Goal: Information Seeking & Learning: Learn about a topic

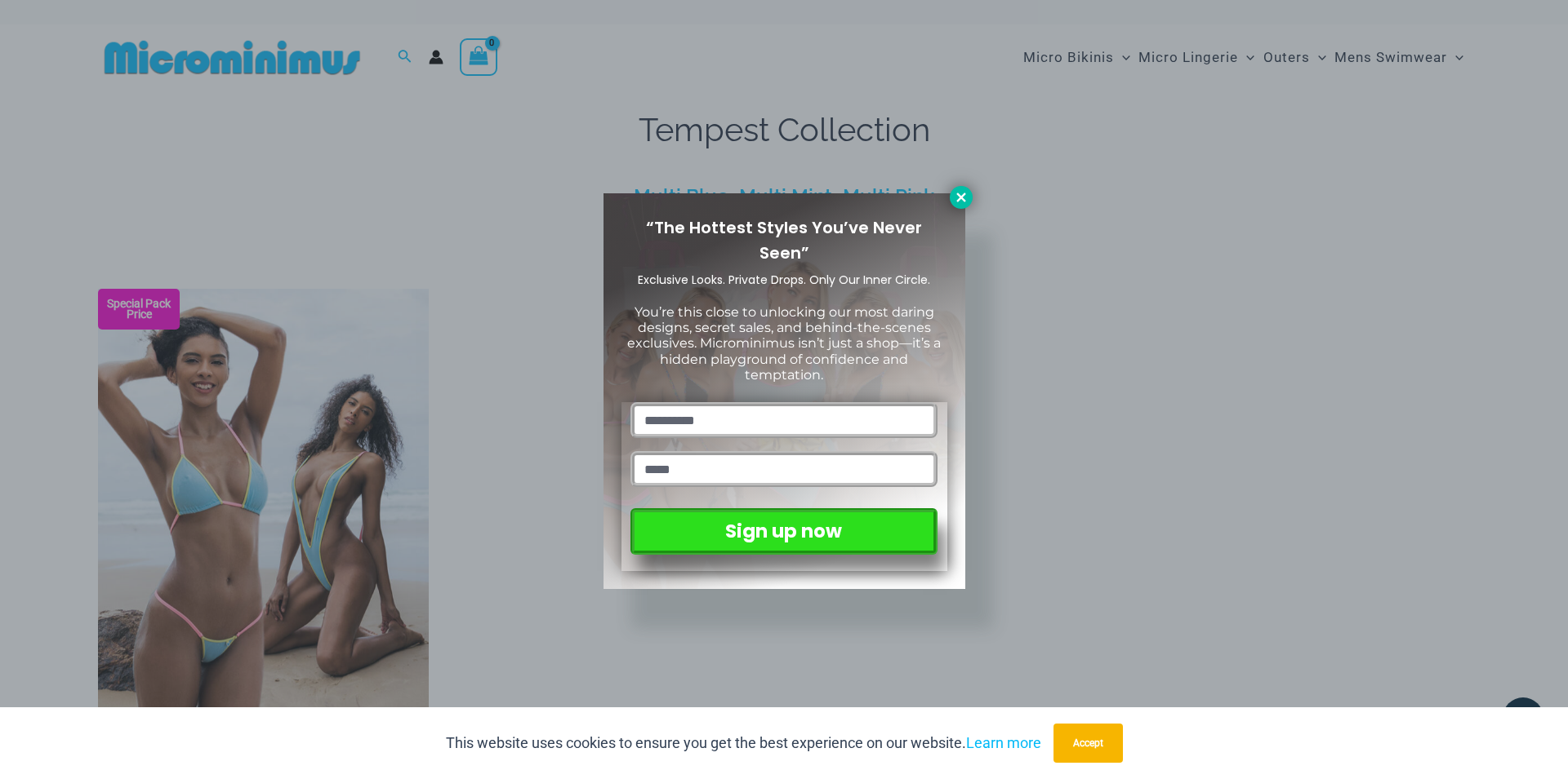
click at [956, 194] on icon at bounding box center [961, 197] width 15 height 15
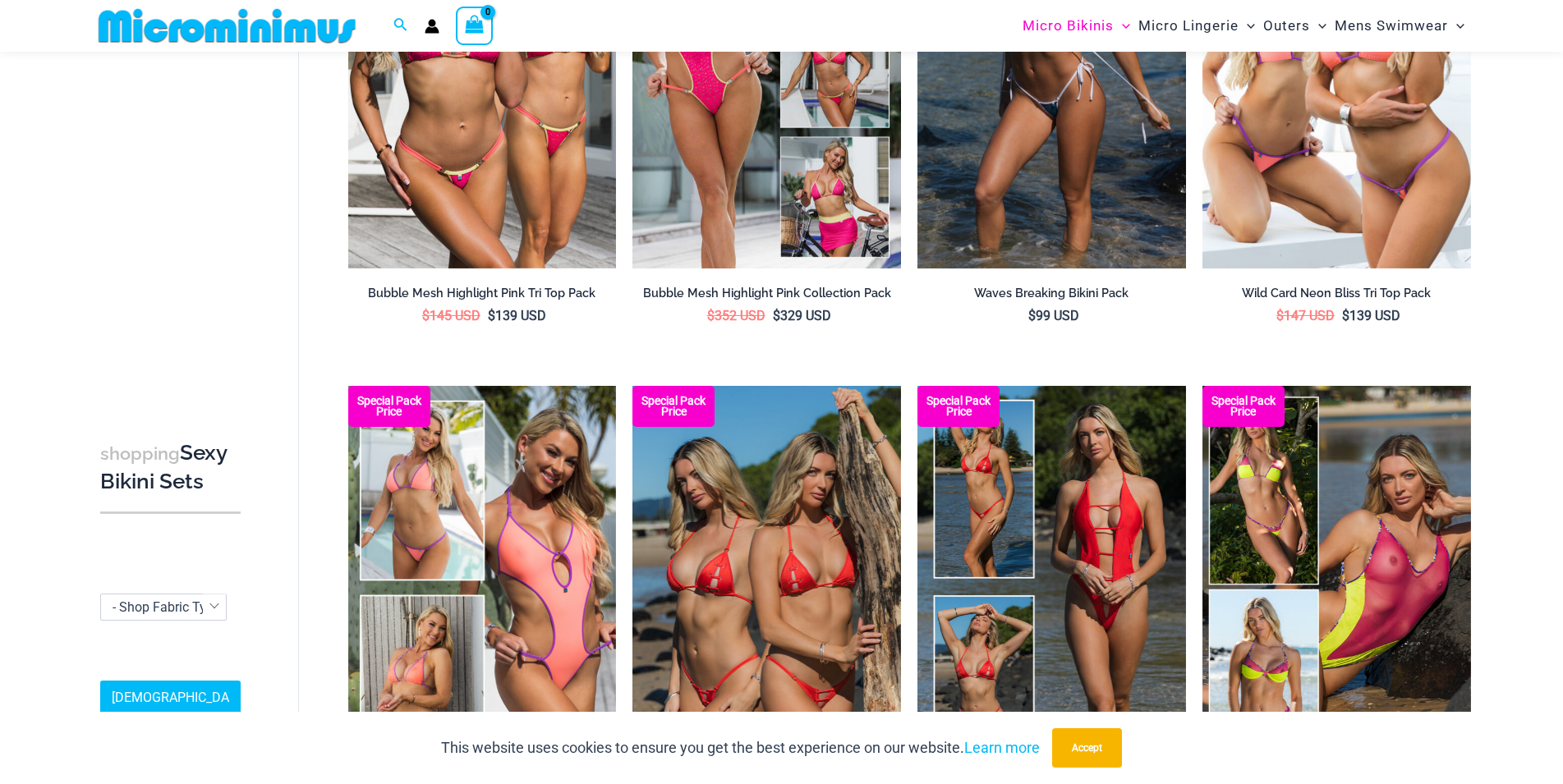
scroll to position [321, 0]
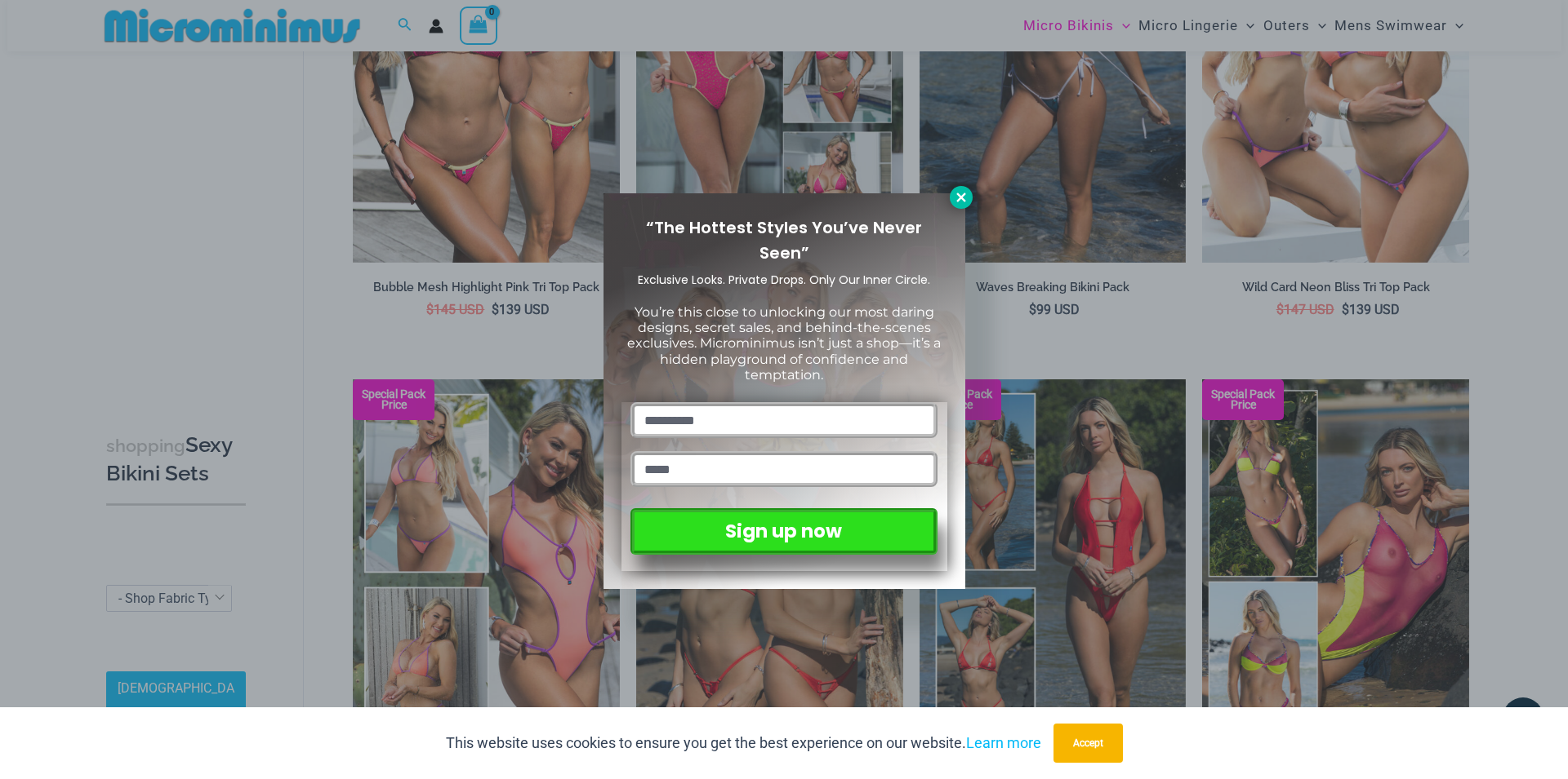
click at [959, 197] on icon at bounding box center [960, 197] width 9 height 9
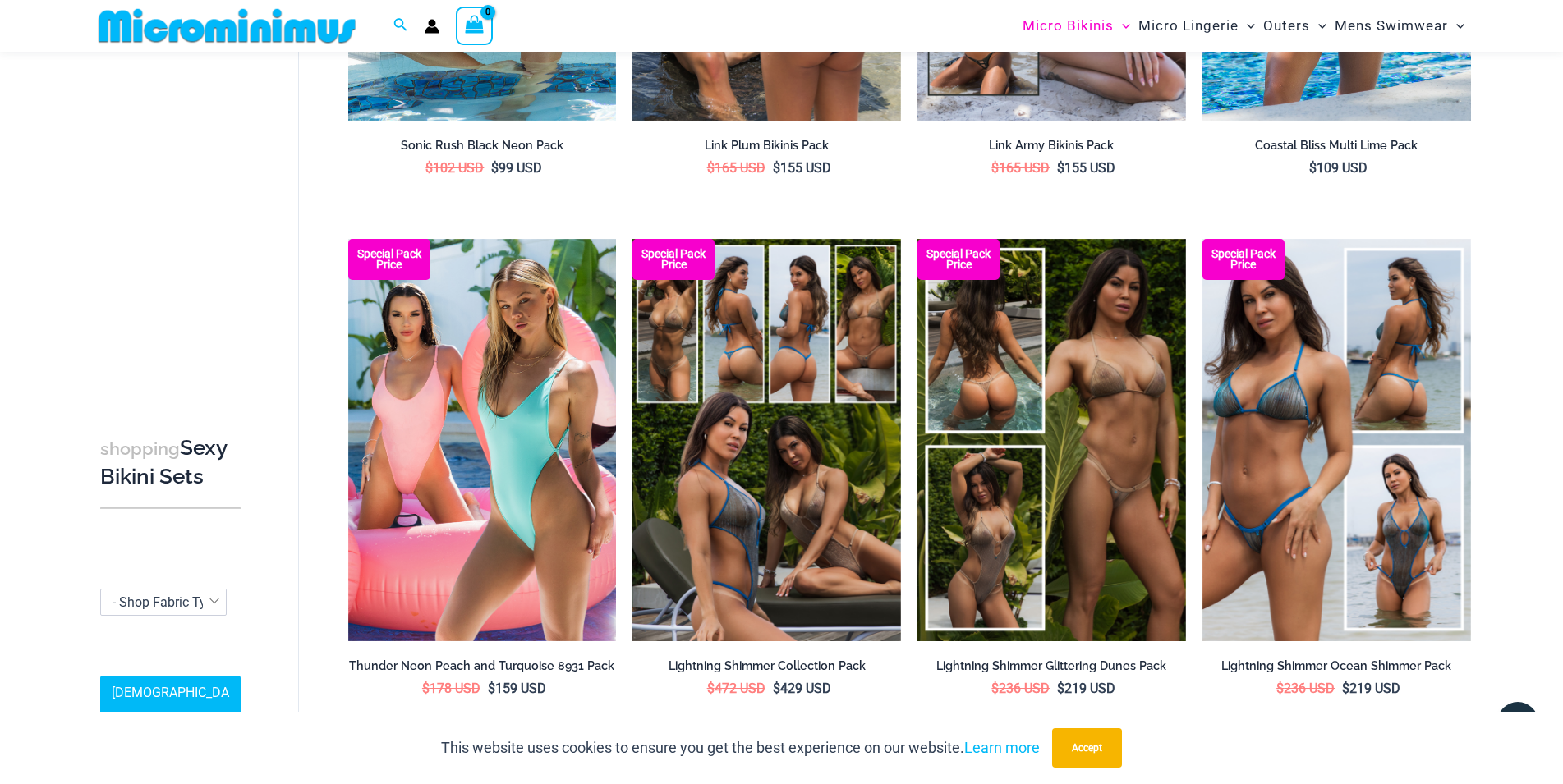
scroll to position [3839, 0]
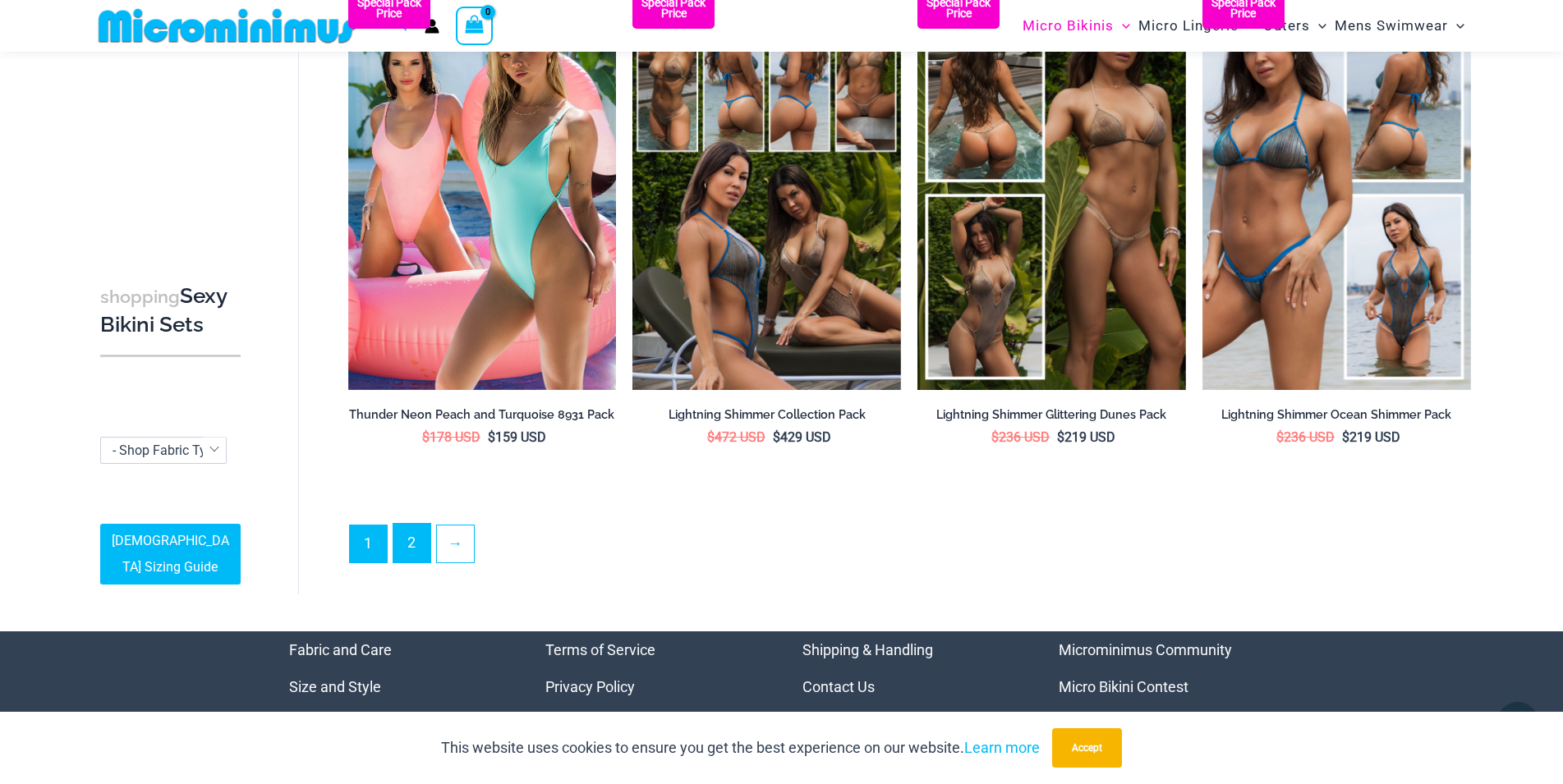
click at [415, 524] on link "2" at bounding box center [411, 543] width 37 height 38
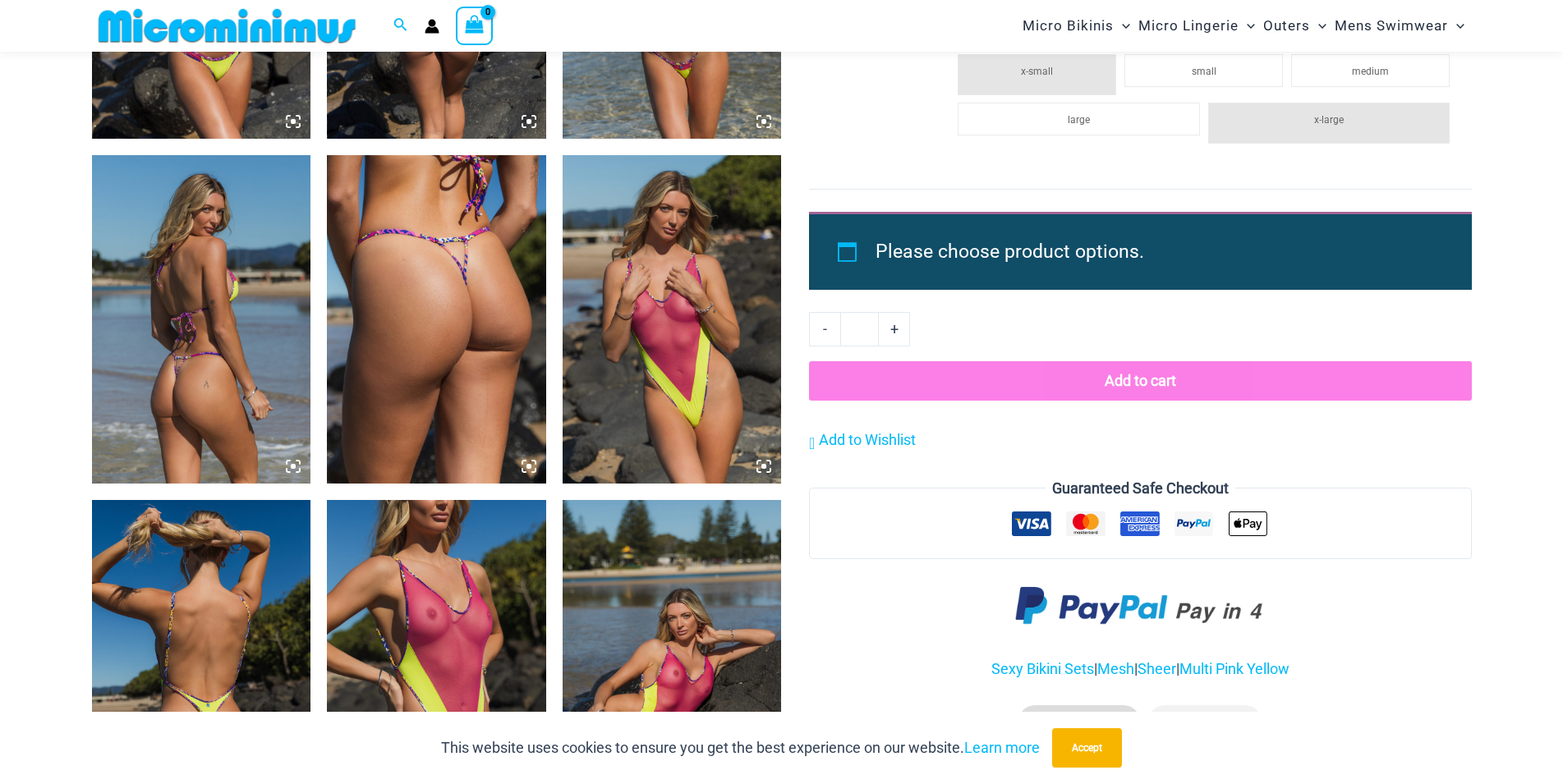
scroll to position [2760, 0]
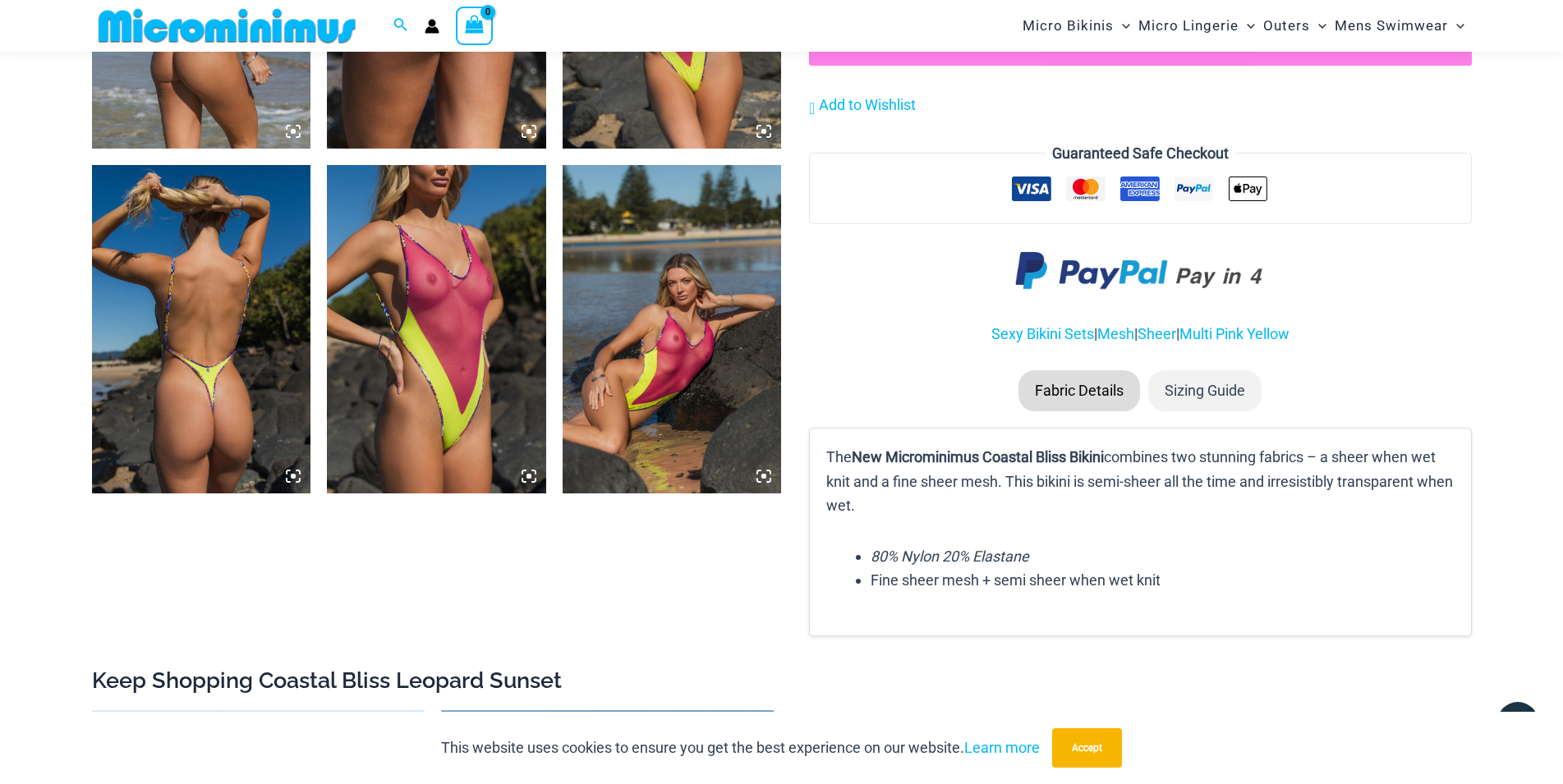
click at [498, 275] on img at bounding box center [437, 329] width 219 height 328
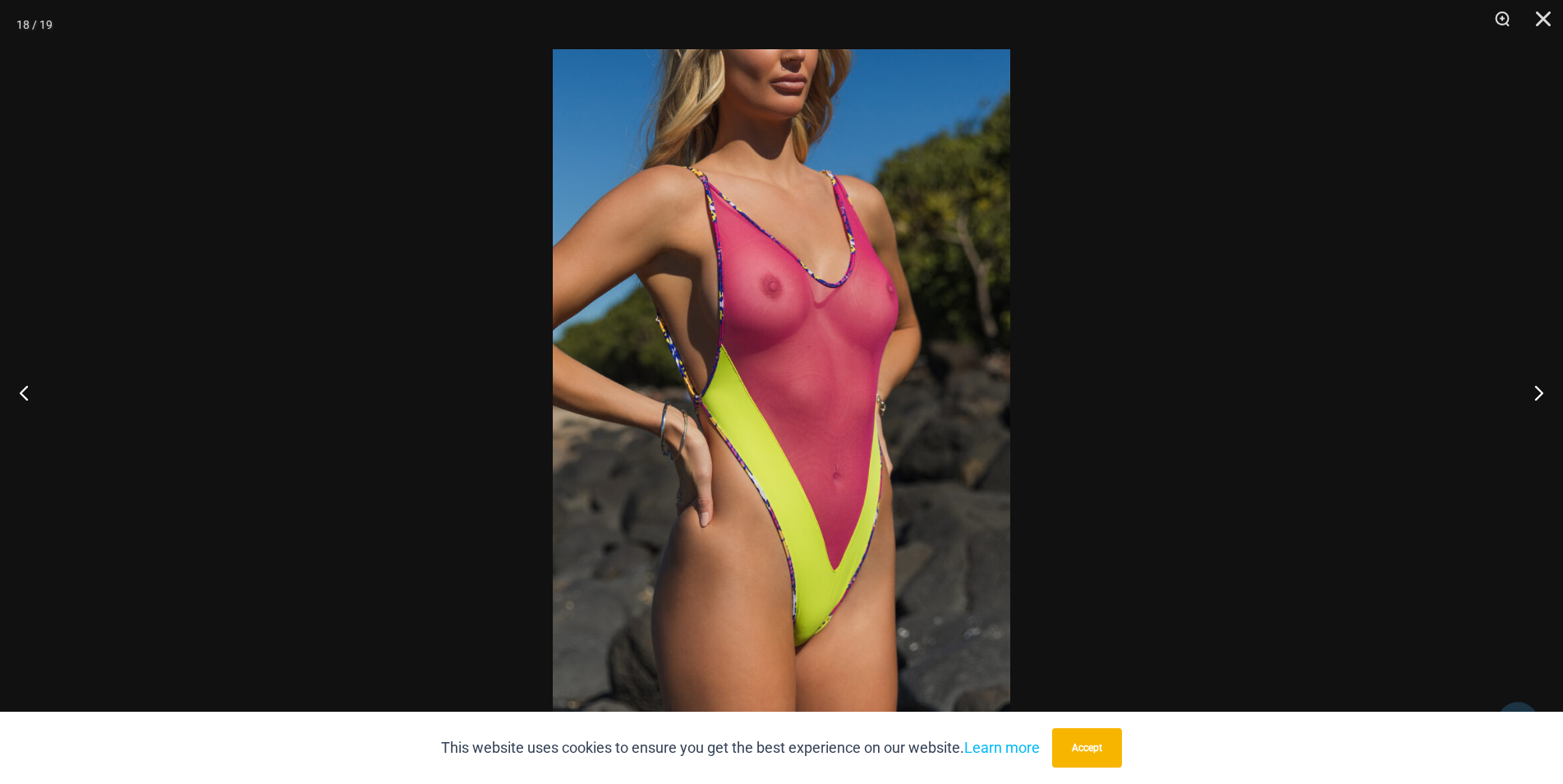
click at [896, 339] on img at bounding box center [782, 392] width 458 height 685
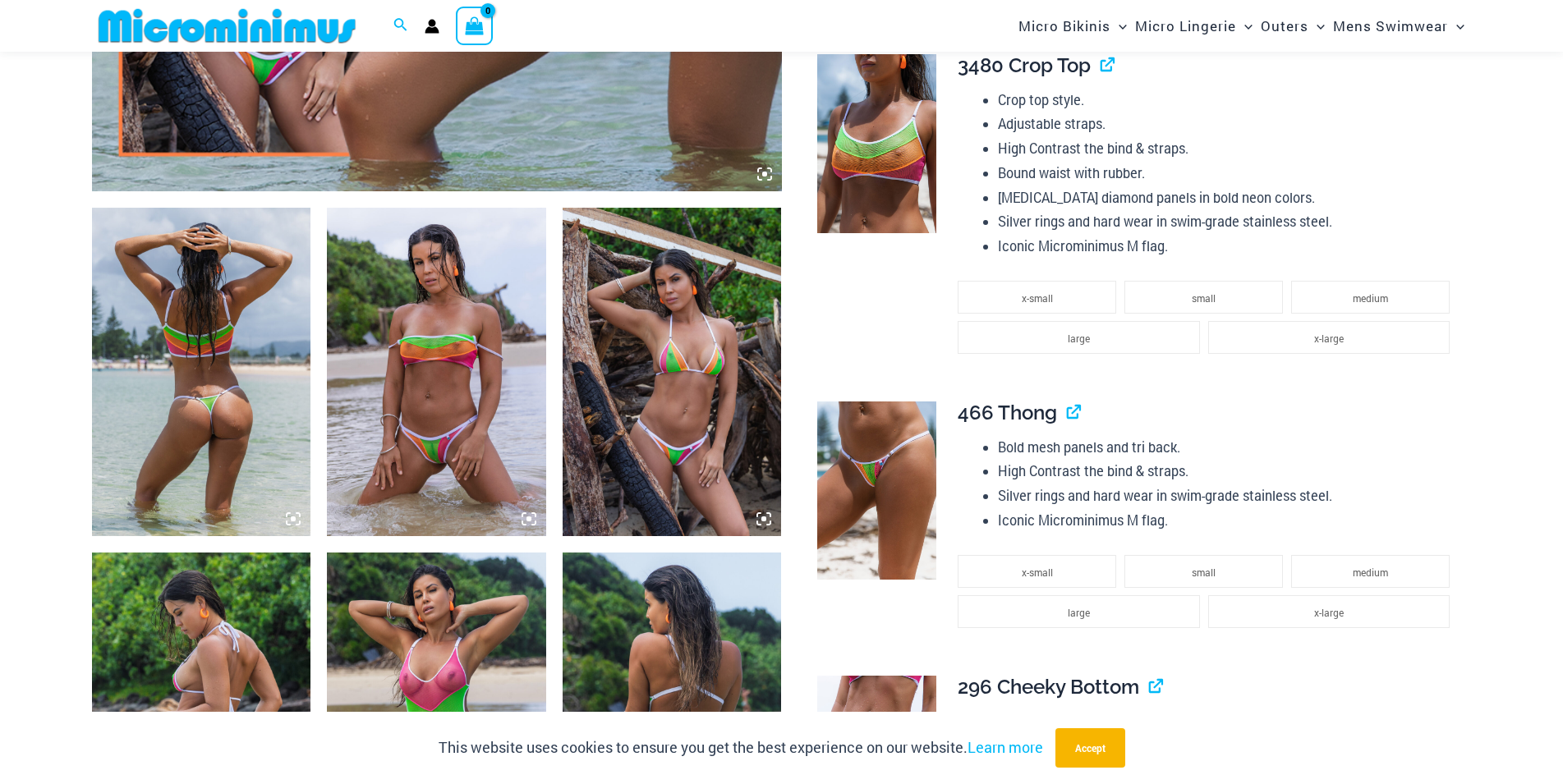
scroll to position [1245, 0]
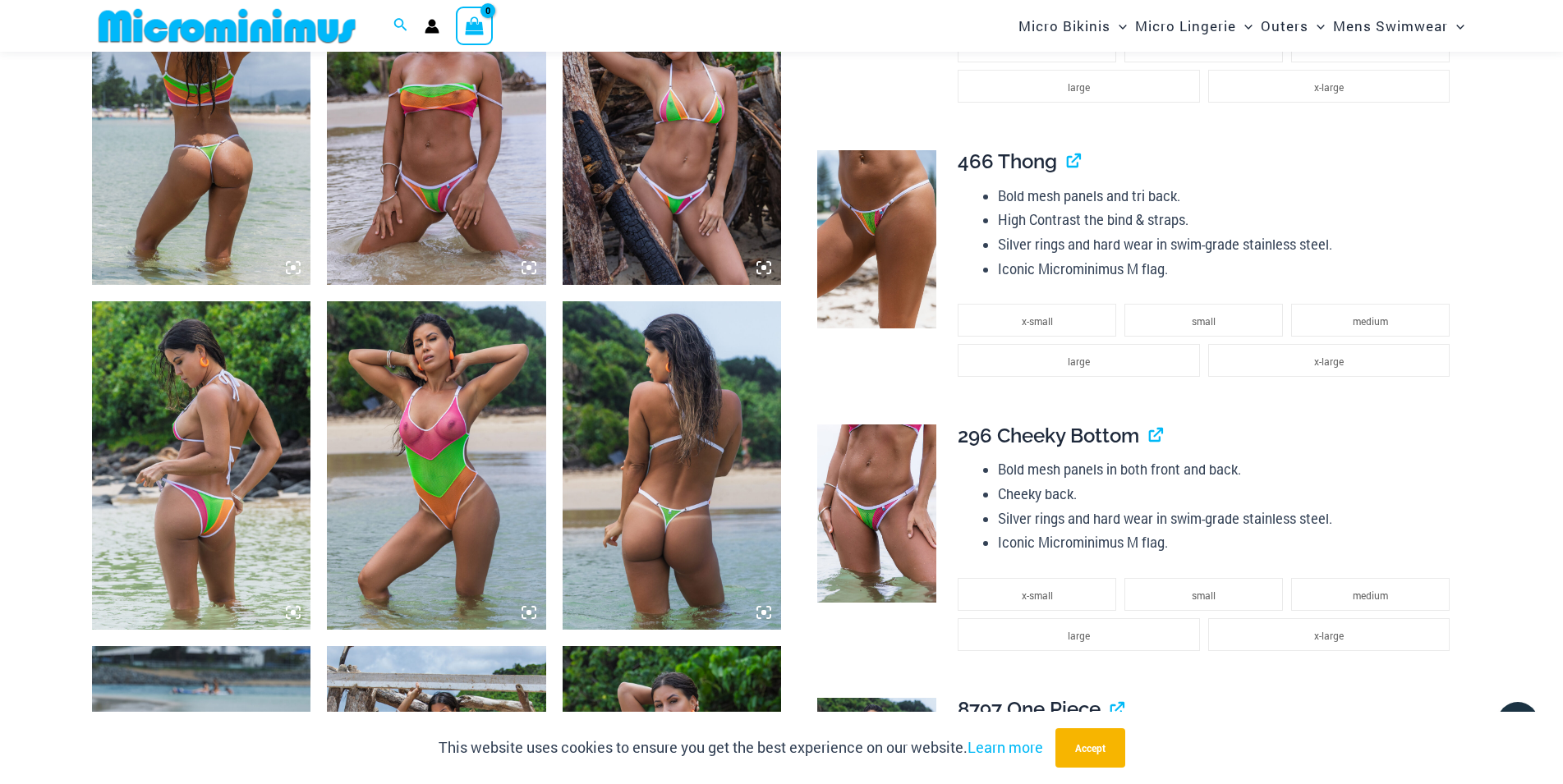
click at [474, 406] on img at bounding box center [437, 465] width 219 height 328
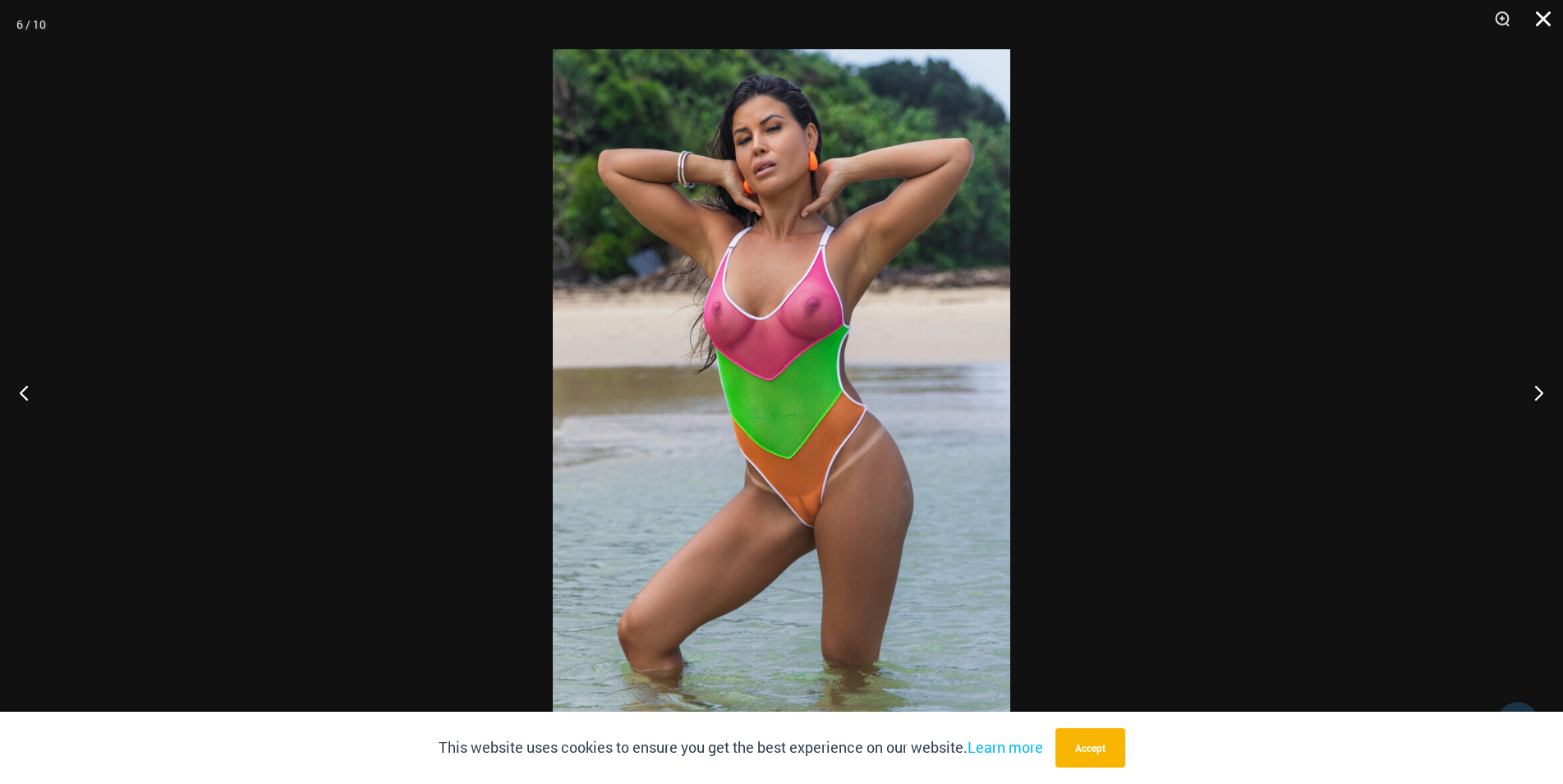
click at [1544, 14] on button "Close" at bounding box center [1537, 25] width 41 height 49
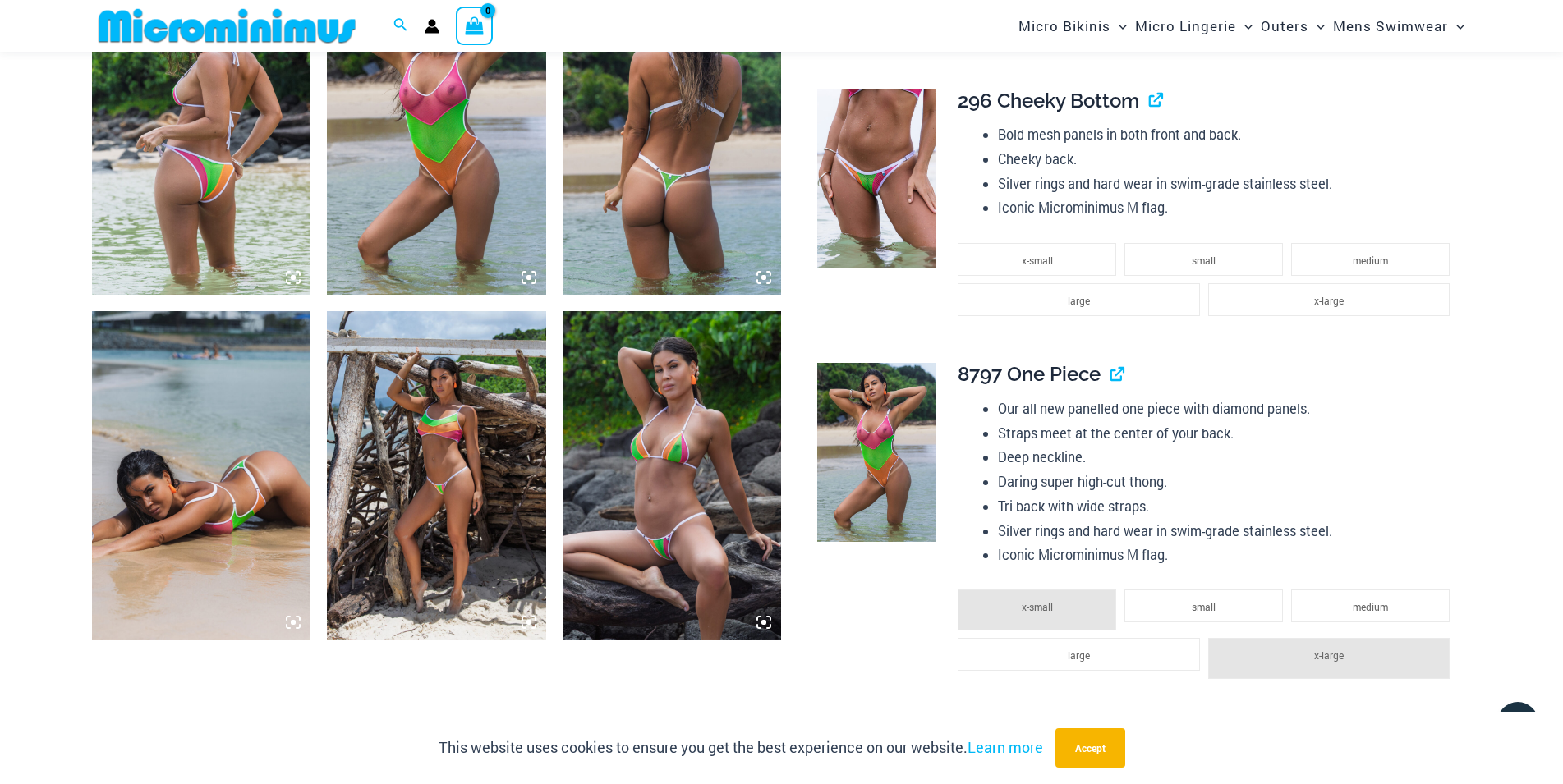
scroll to position [1663, 0]
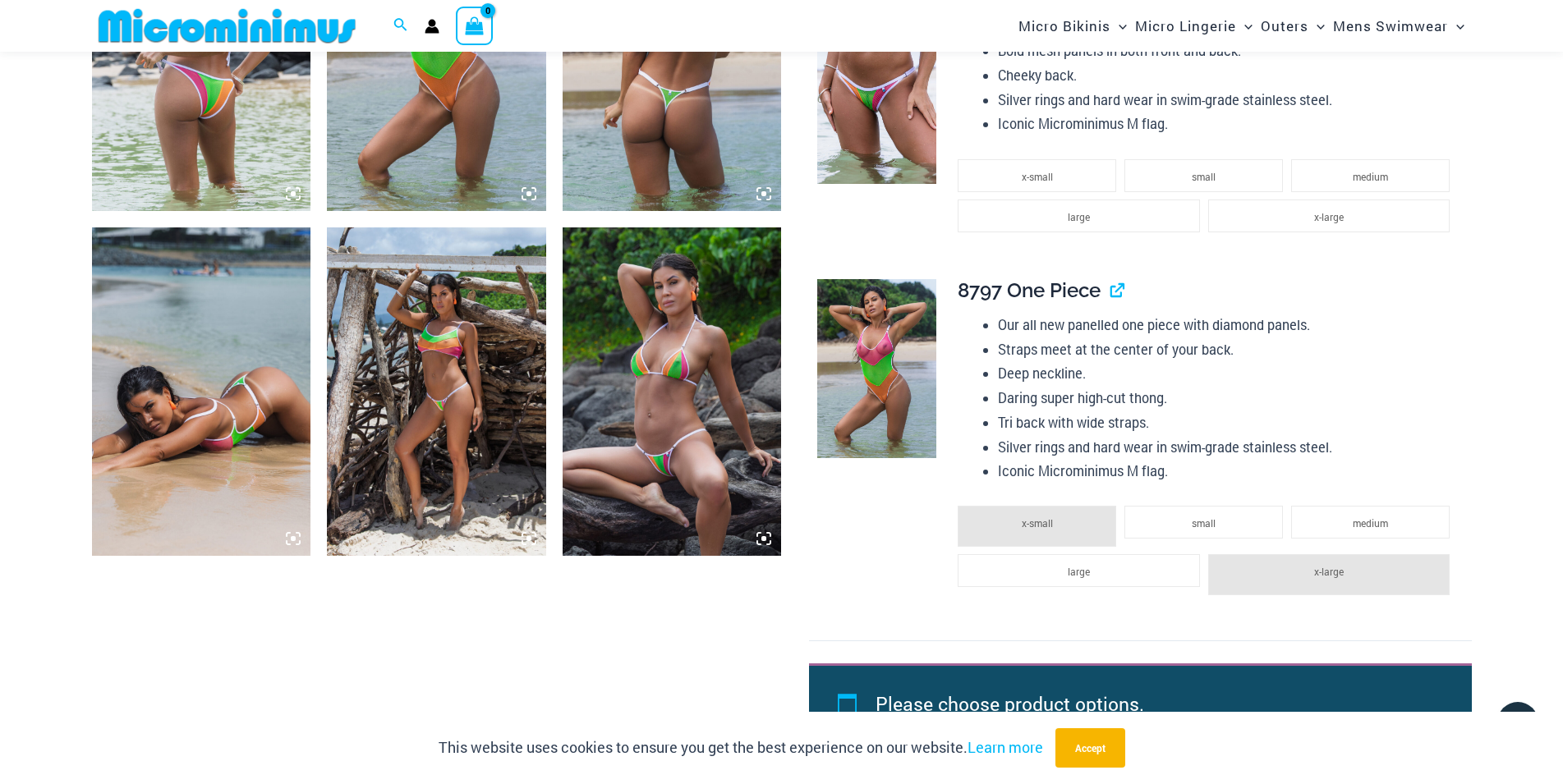
click at [690, 399] on img at bounding box center [673, 391] width 219 height 328
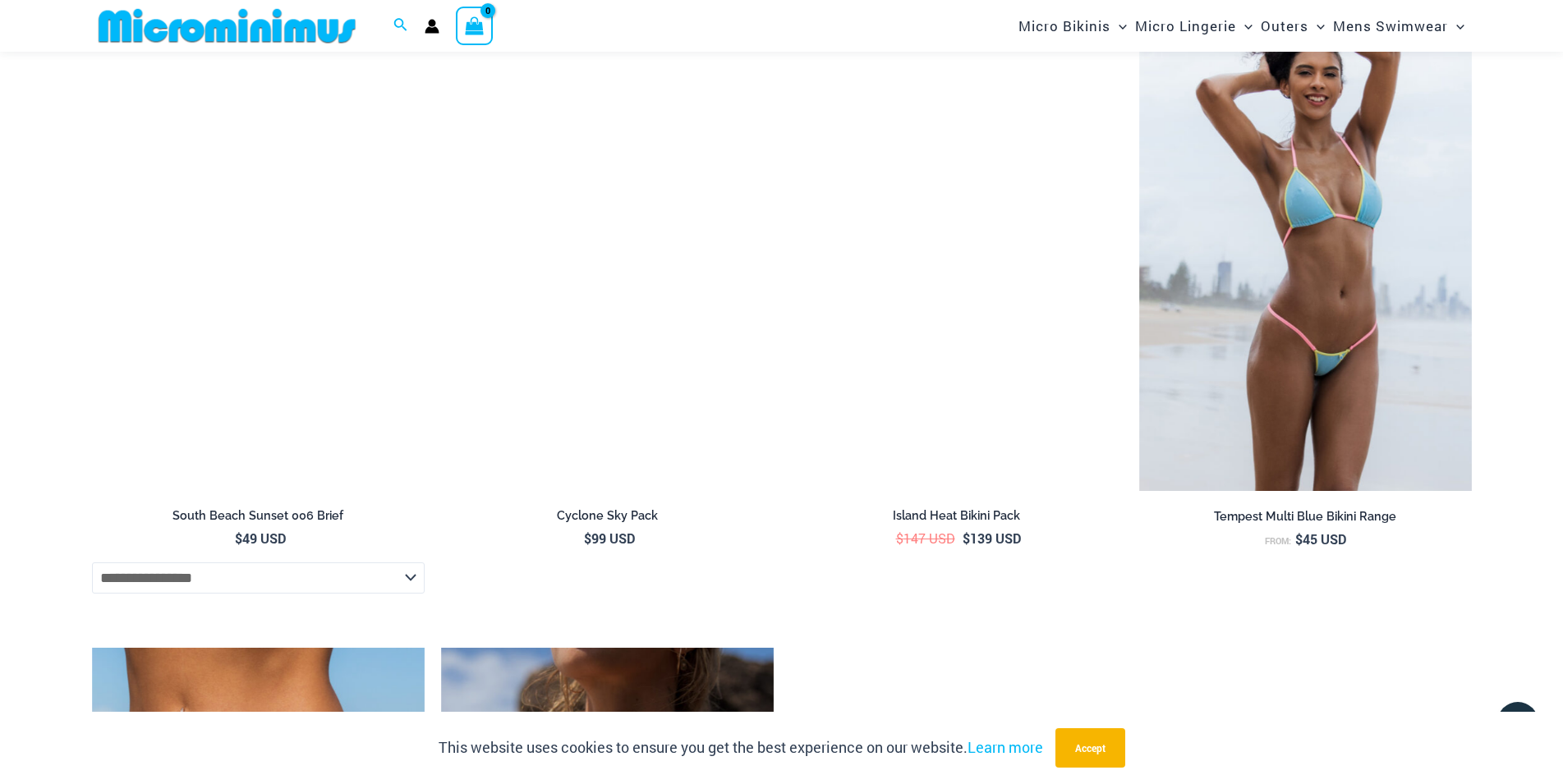
scroll to position [5011, 0]
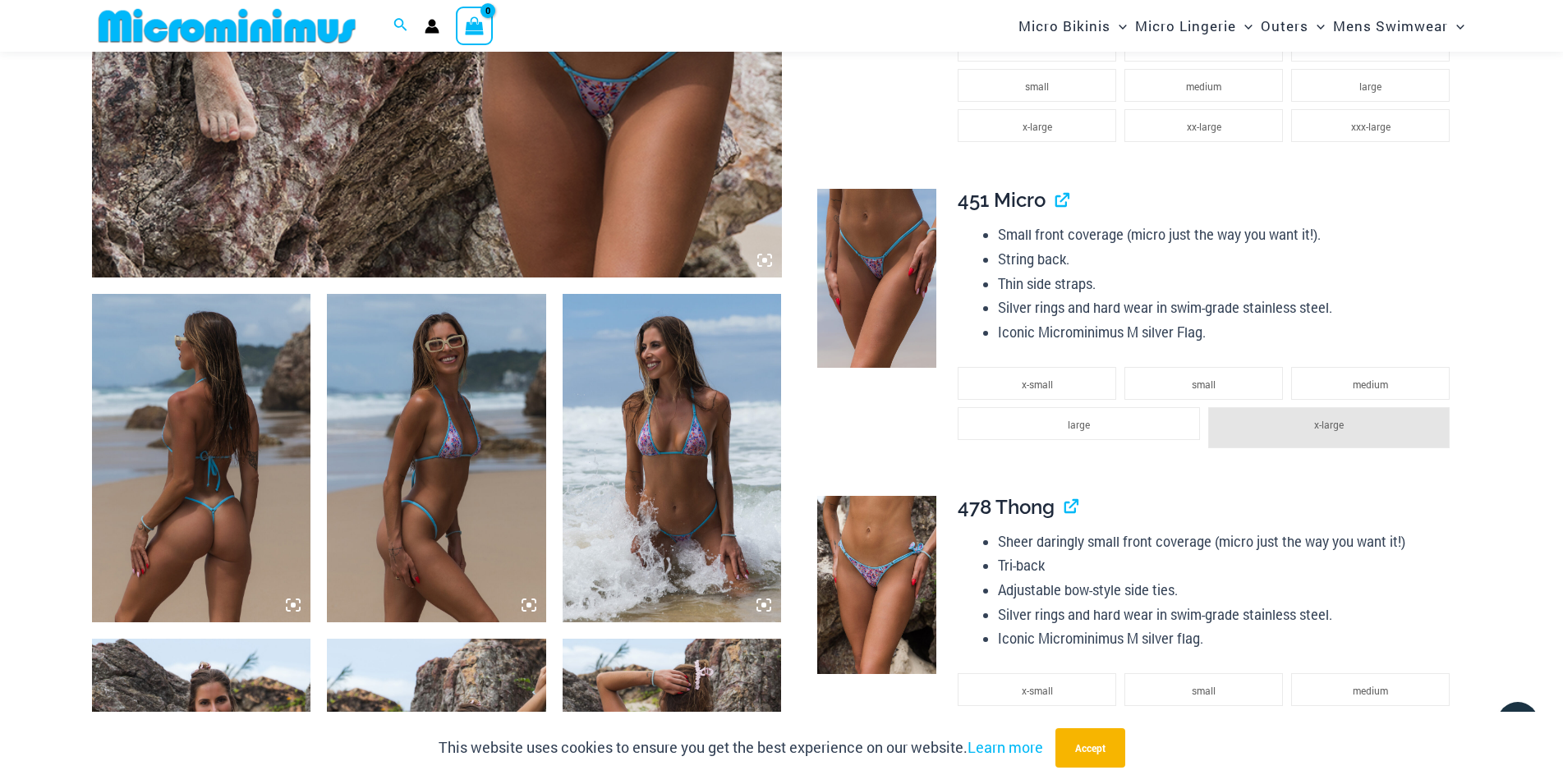
scroll to position [1326, 0]
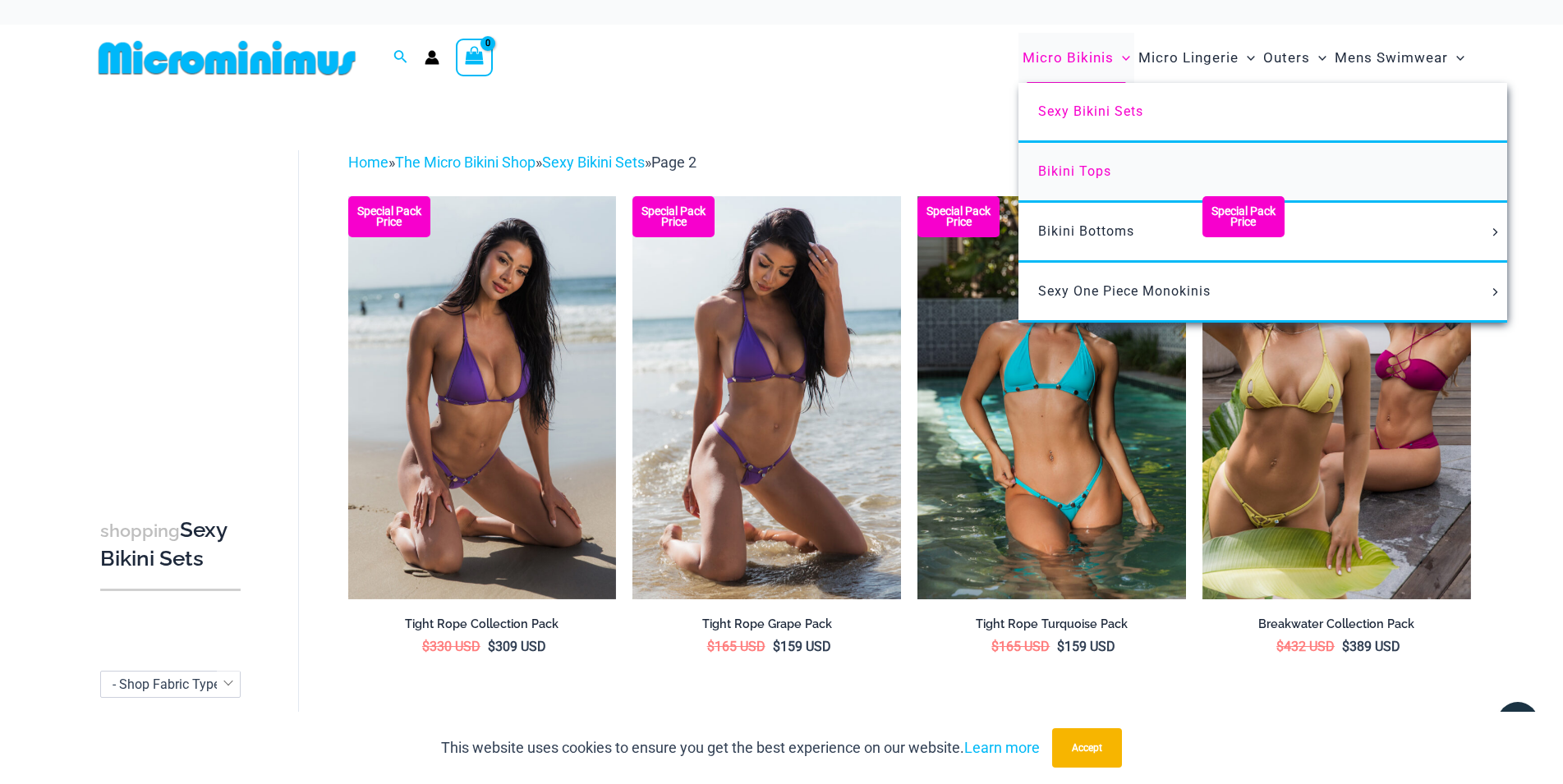
click at [1073, 168] on span "Bikini Tops" at bounding box center [1075, 171] width 73 height 16
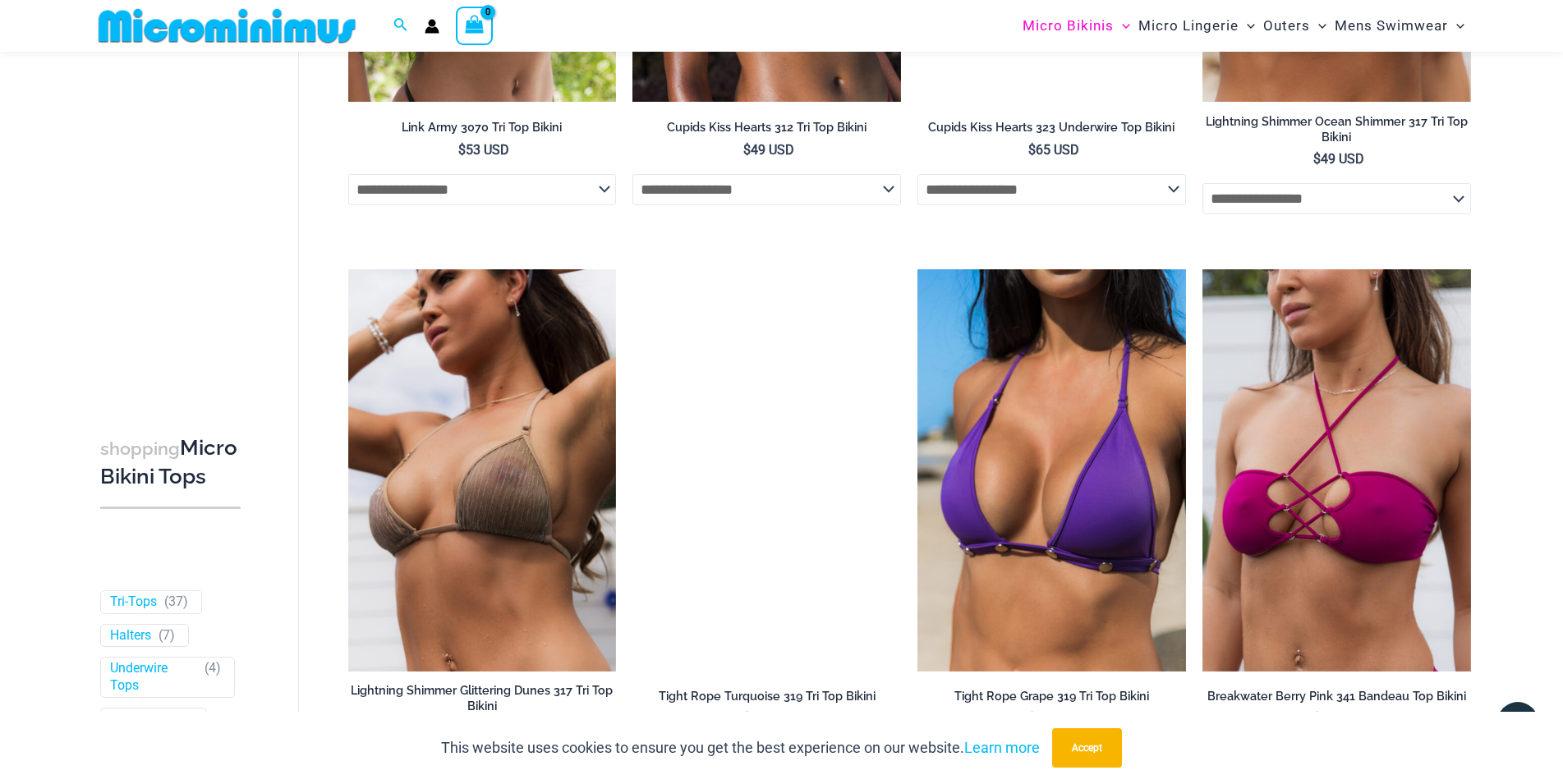
scroll to position [4676, 0]
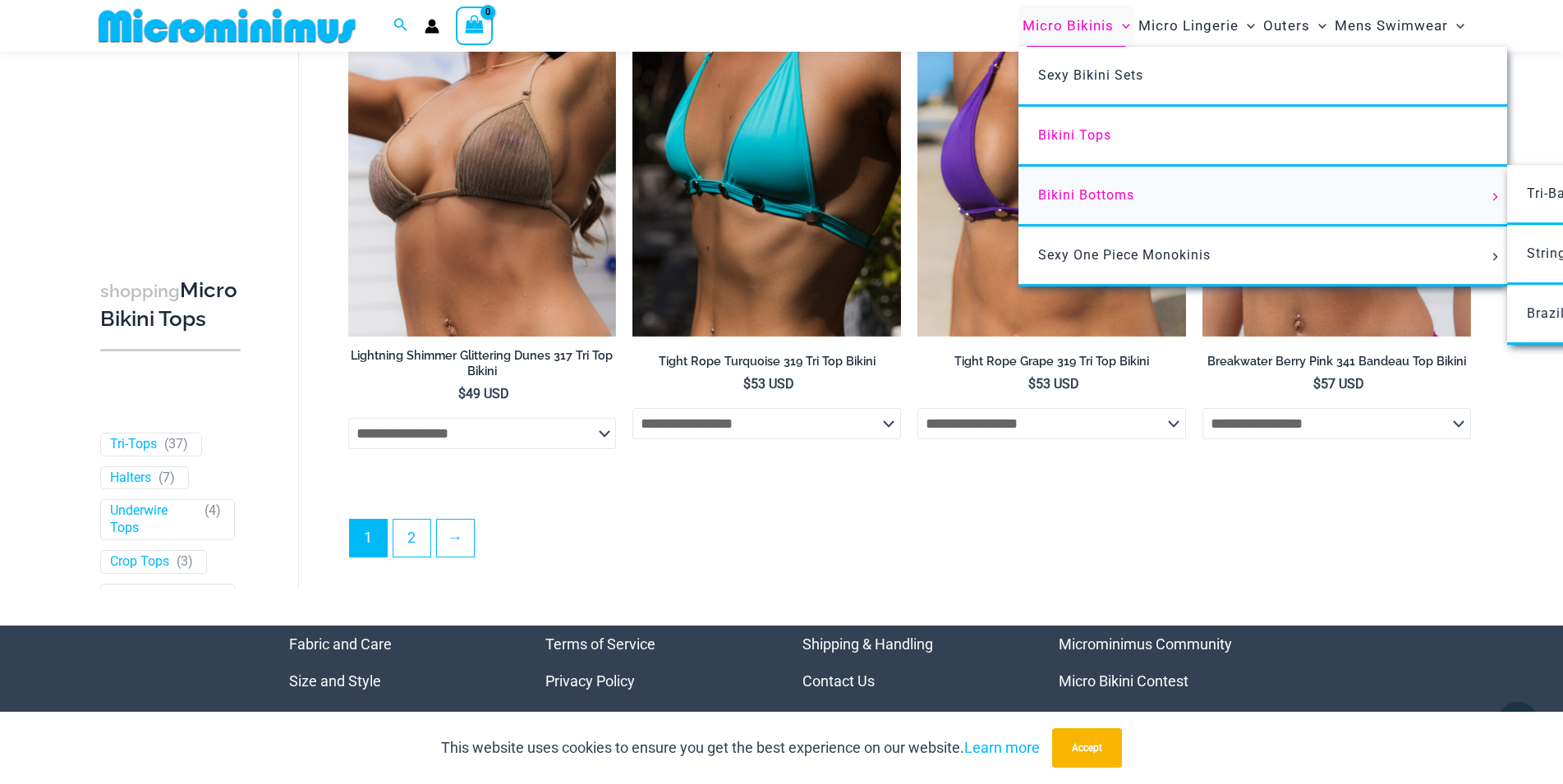
click at [1089, 197] on span "Bikini Bottoms" at bounding box center [1086, 195] width 96 height 16
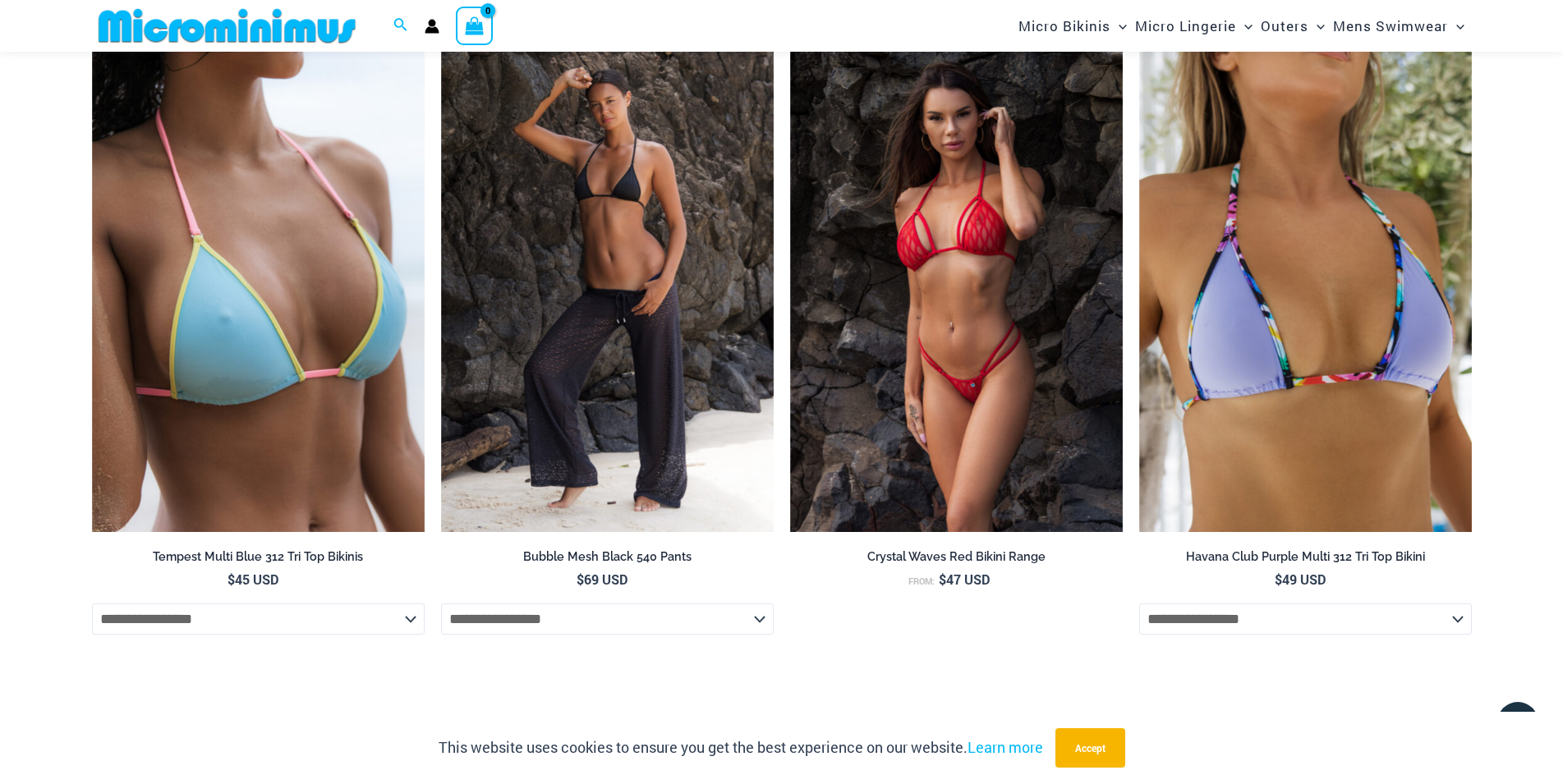
scroll to position [5379, 0]
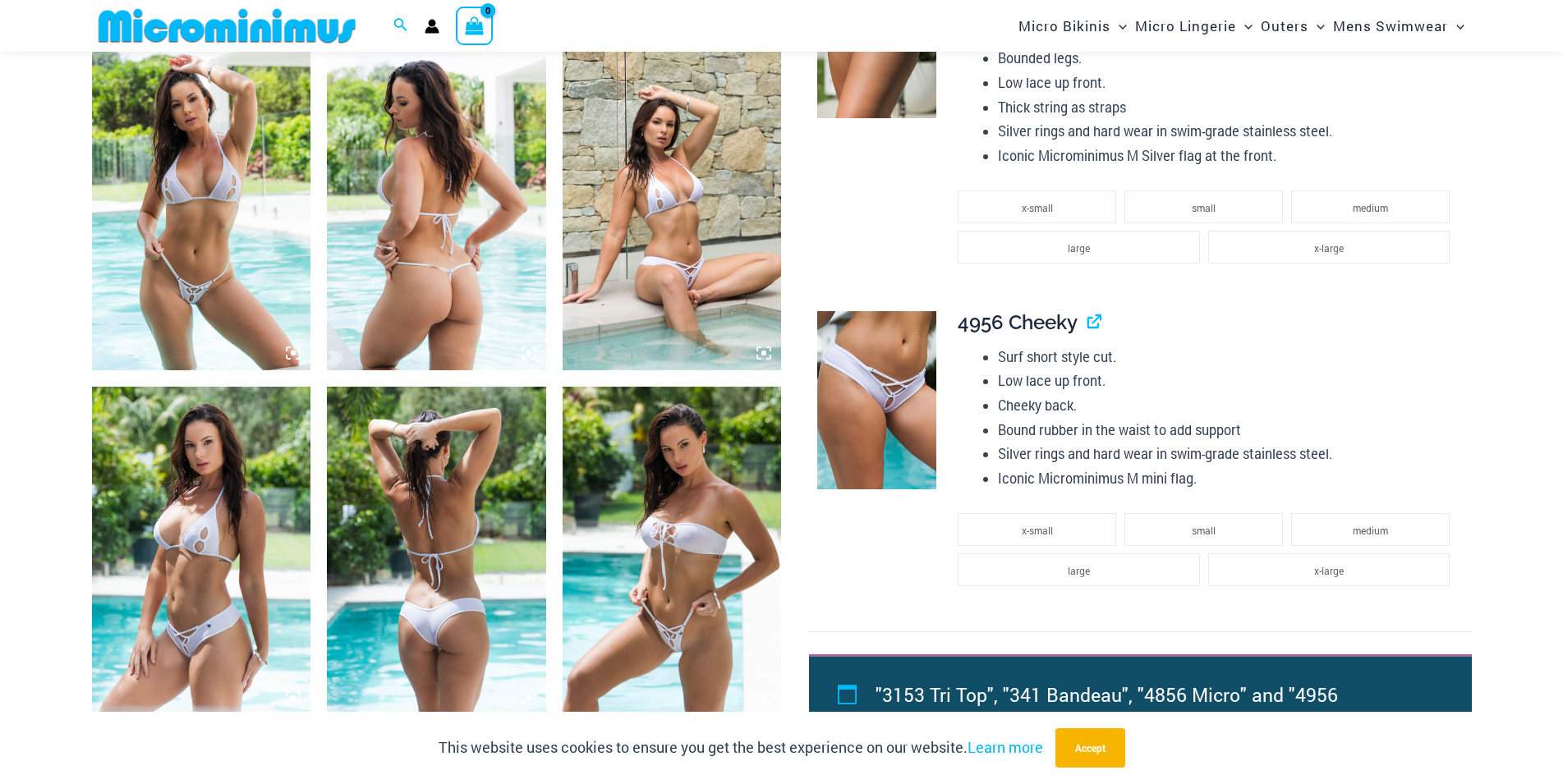
scroll to position [1671, 0]
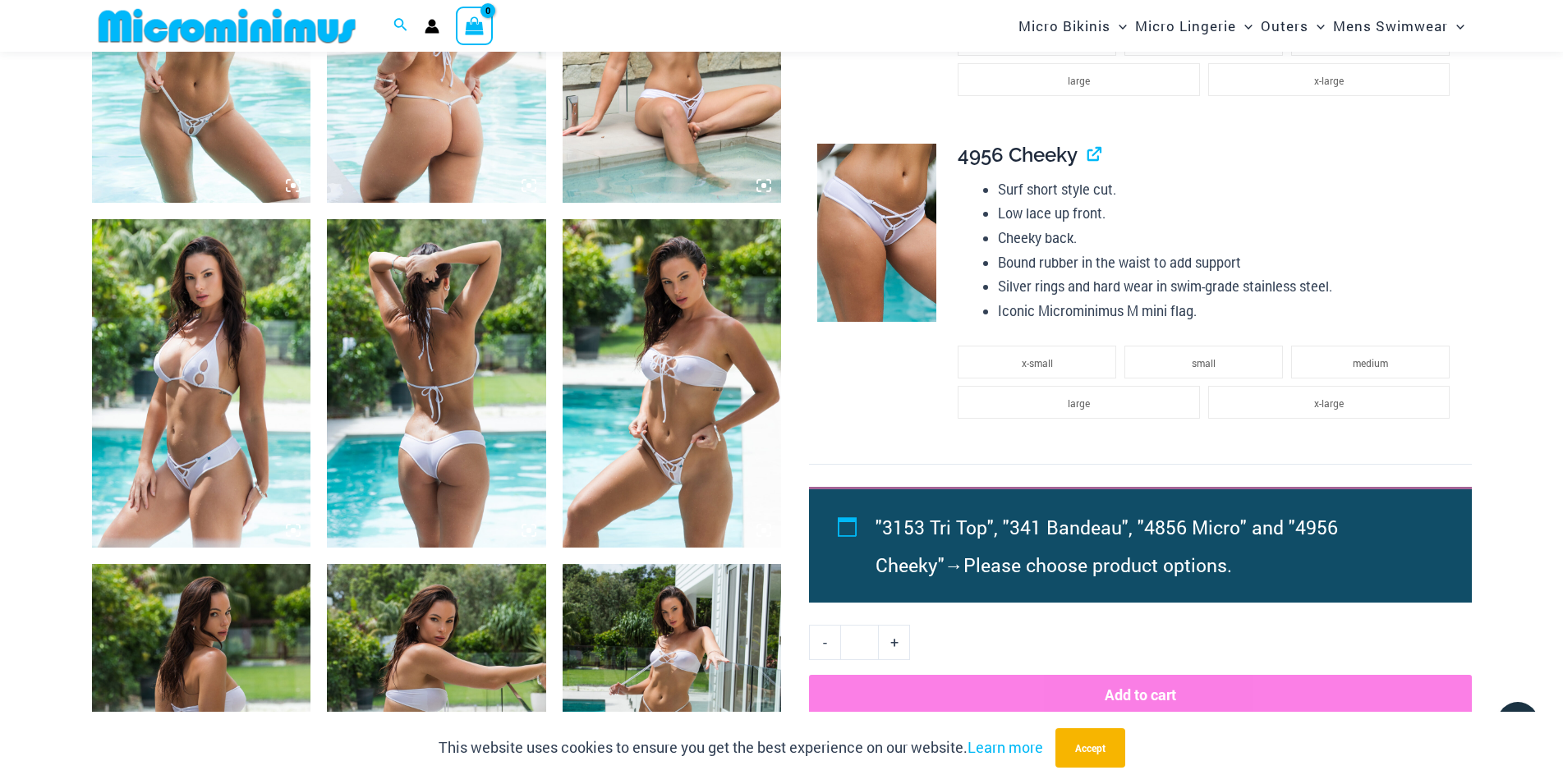
click at [707, 327] on img at bounding box center [673, 383] width 219 height 328
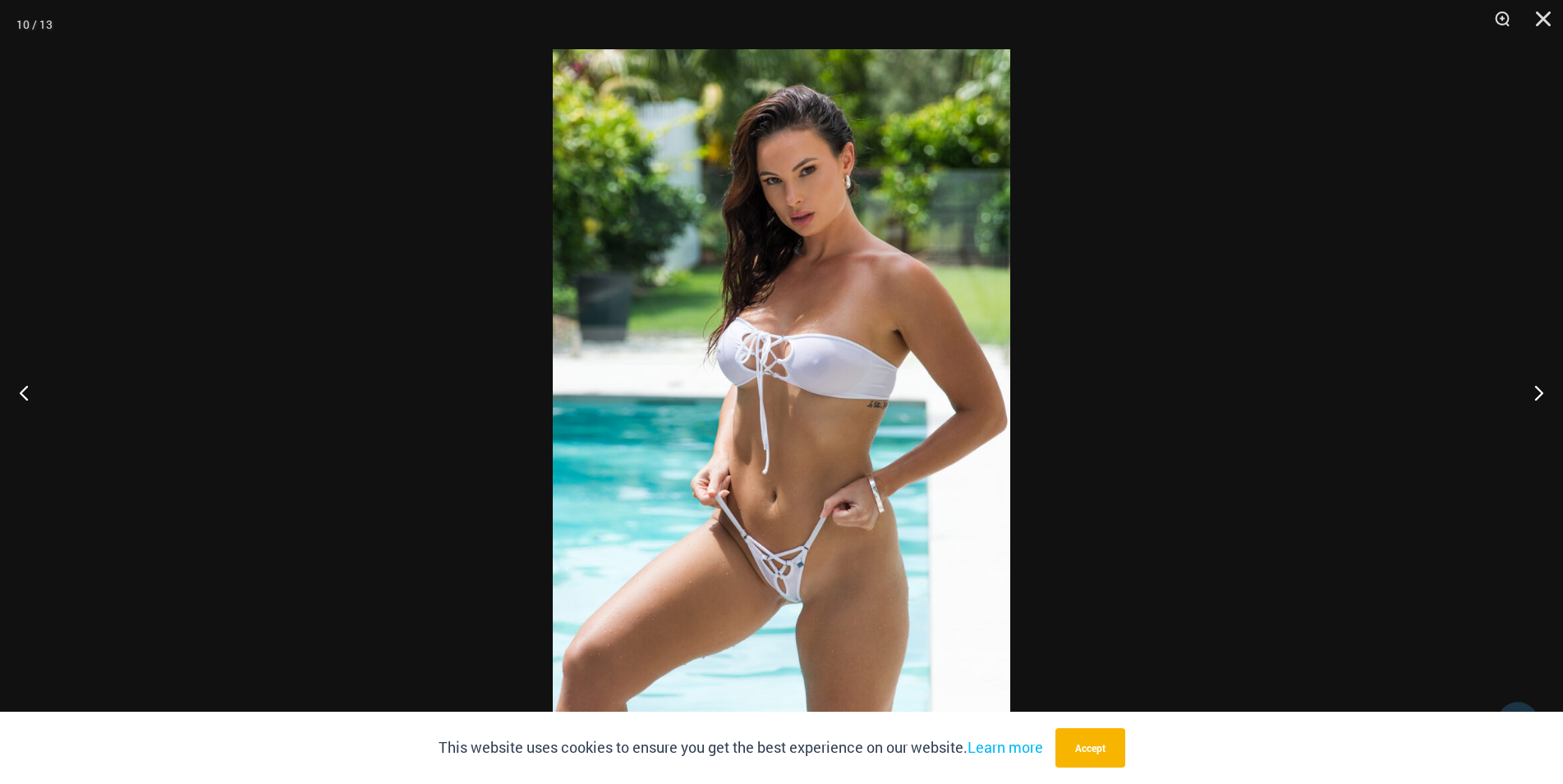
click at [745, 316] on img at bounding box center [782, 392] width 458 height 685
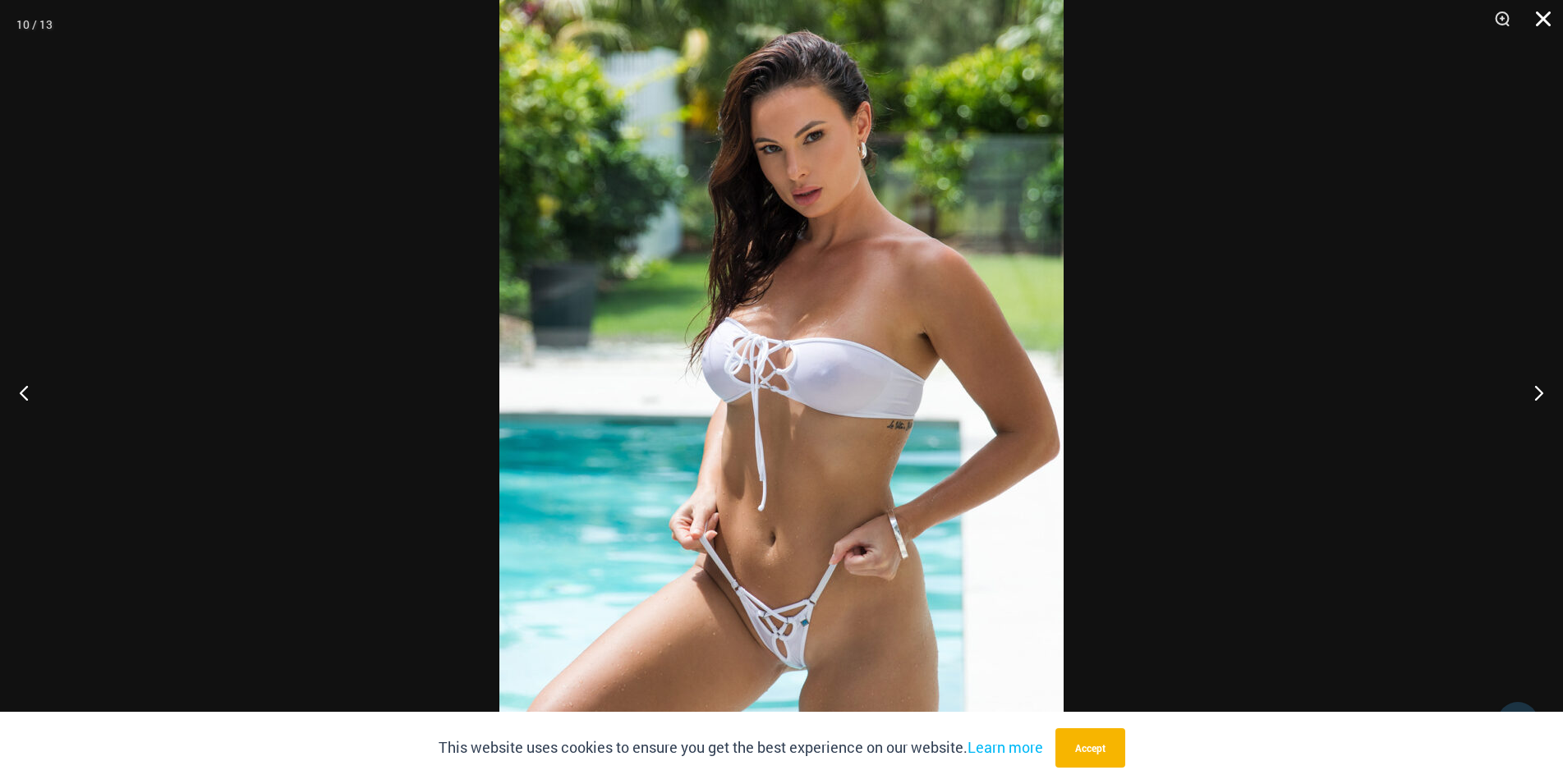
click at [1535, 12] on button "Close" at bounding box center [1537, 25] width 41 height 49
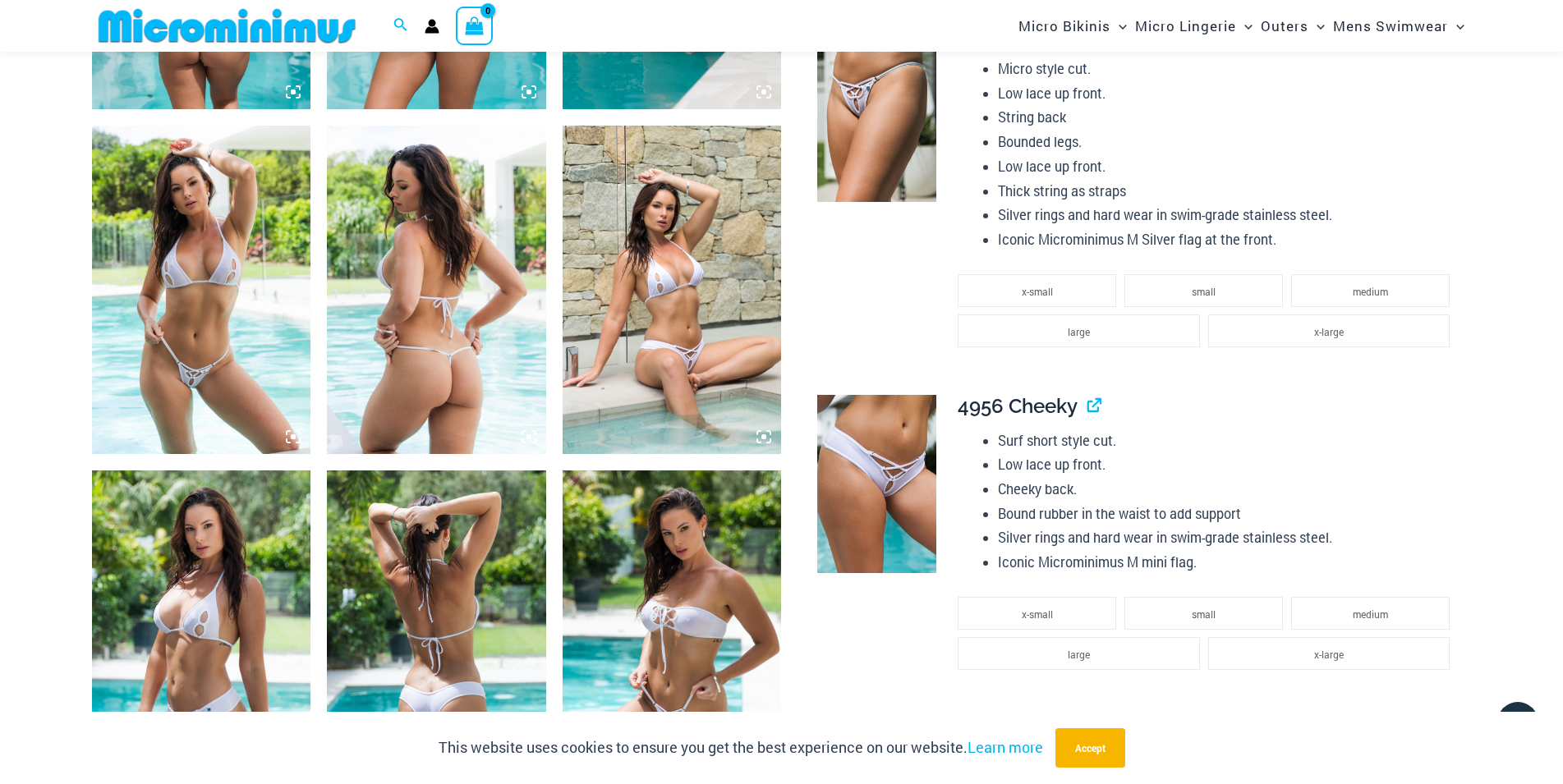
scroll to position [1169, 0]
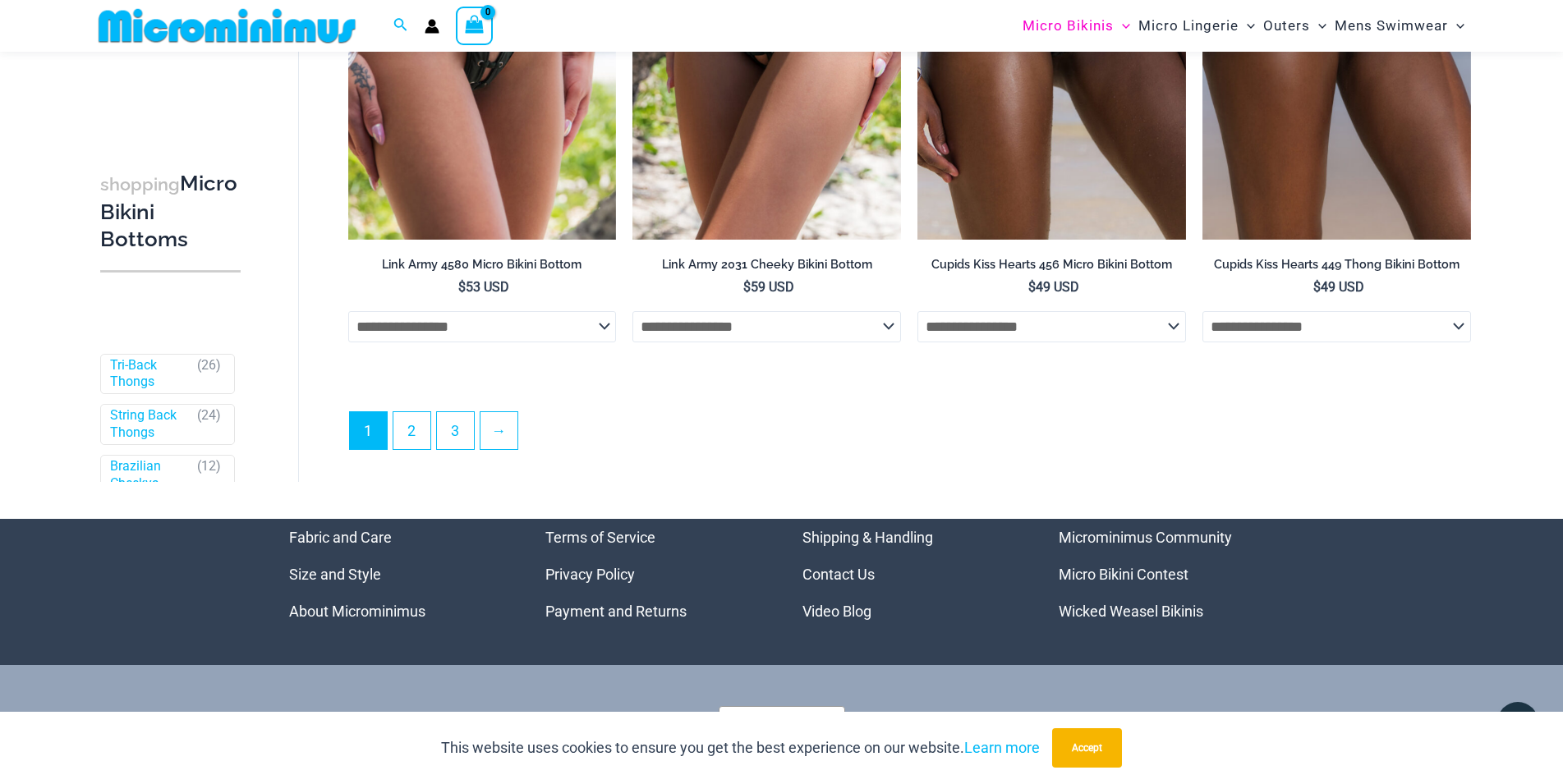
scroll to position [5136, 0]
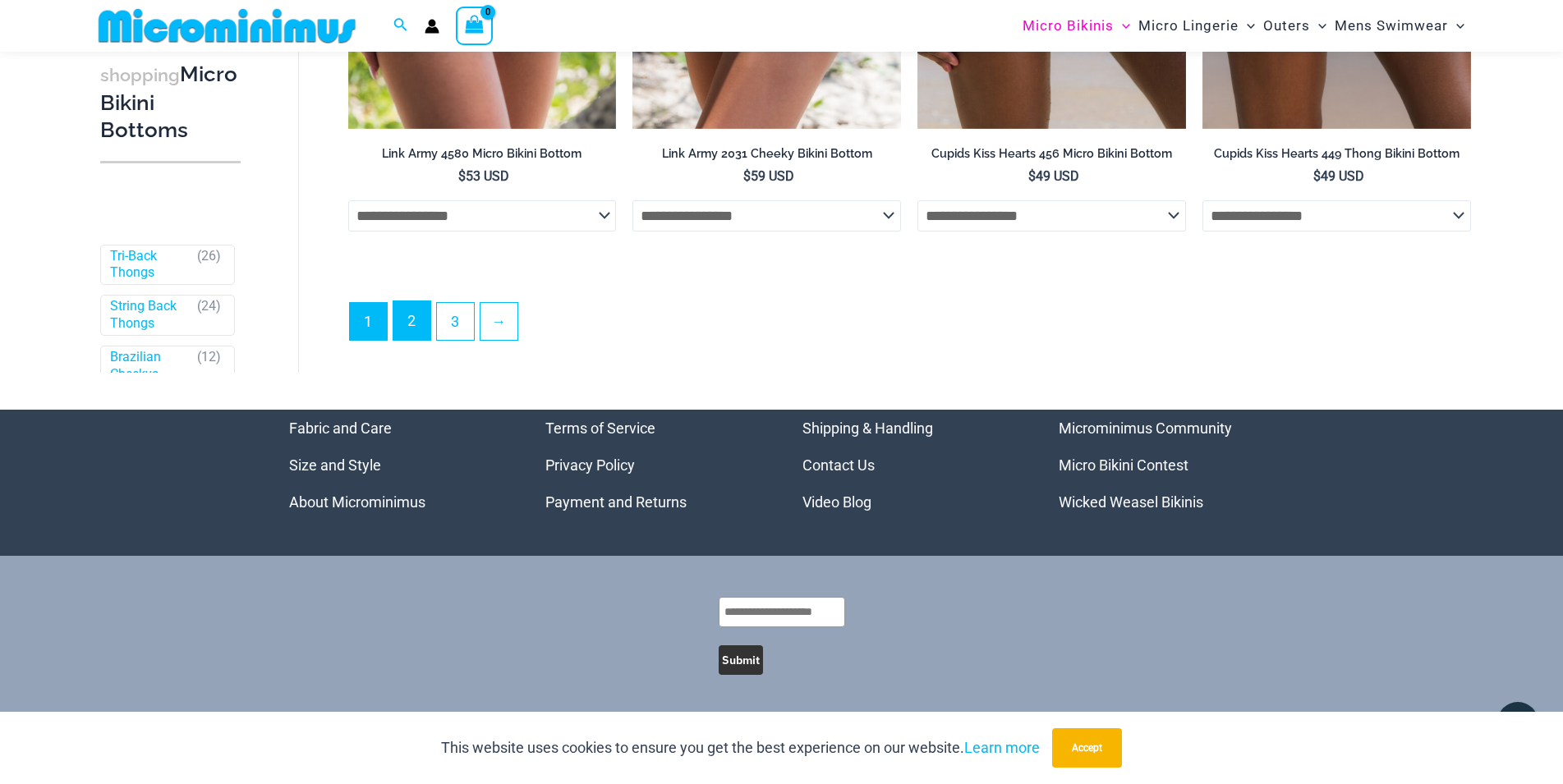
click at [409, 327] on link "2" at bounding box center [411, 321] width 37 height 38
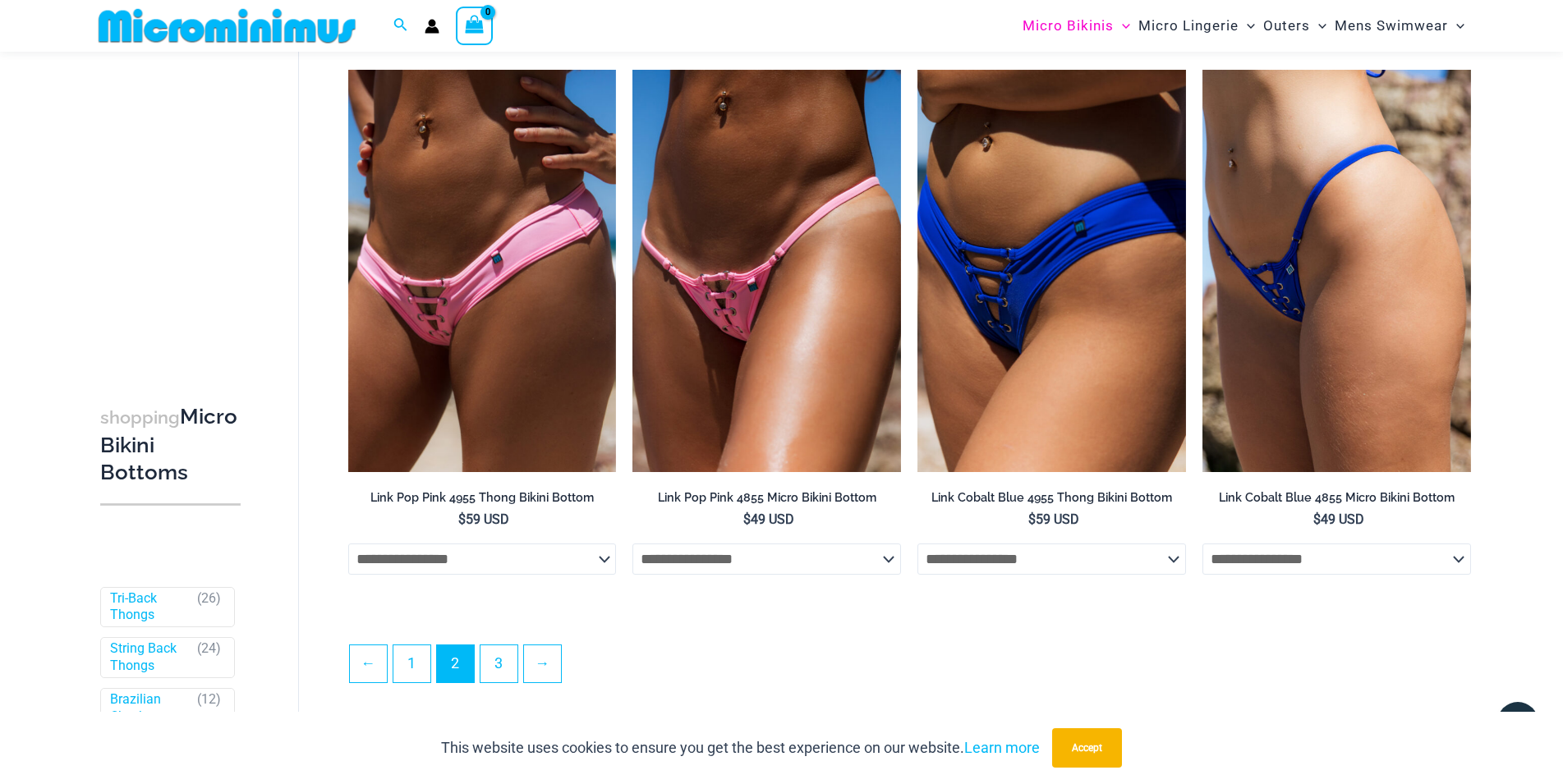
scroll to position [4448, 0]
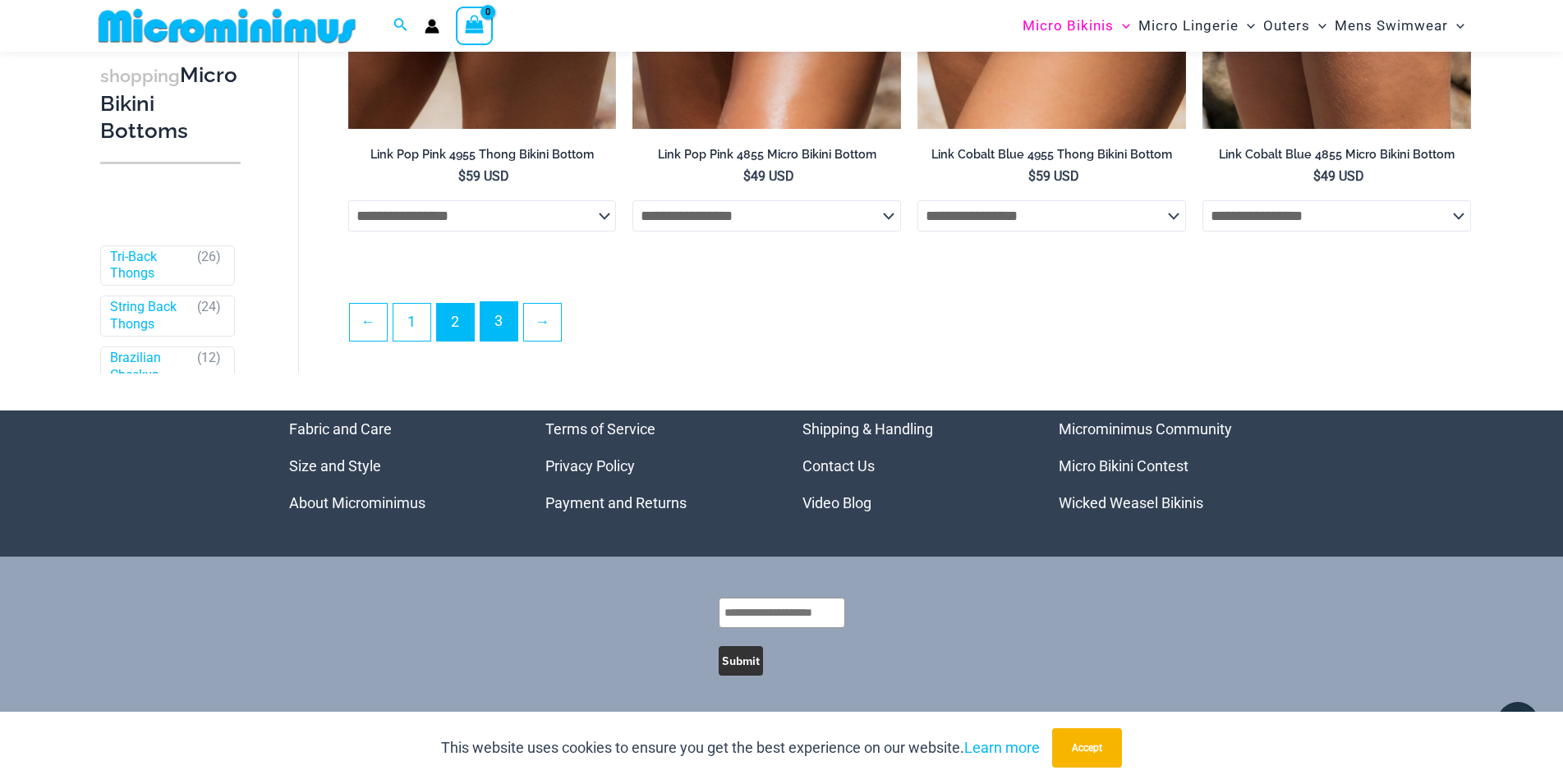
click at [509, 323] on link "3" at bounding box center [499, 322] width 37 height 38
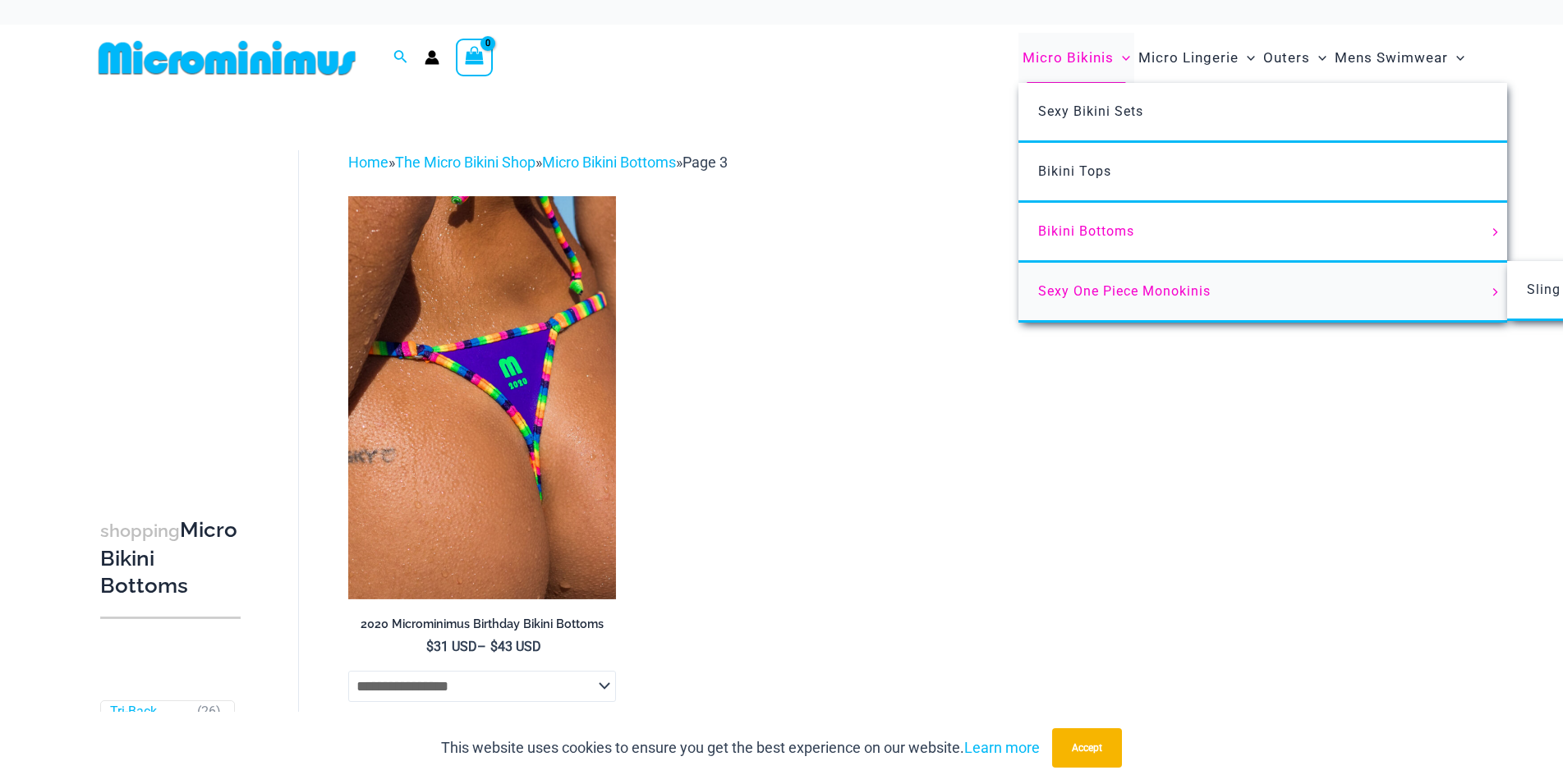
click at [1098, 286] on span "Sexy One Piece Monokinis" at bounding box center [1124, 291] width 173 height 16
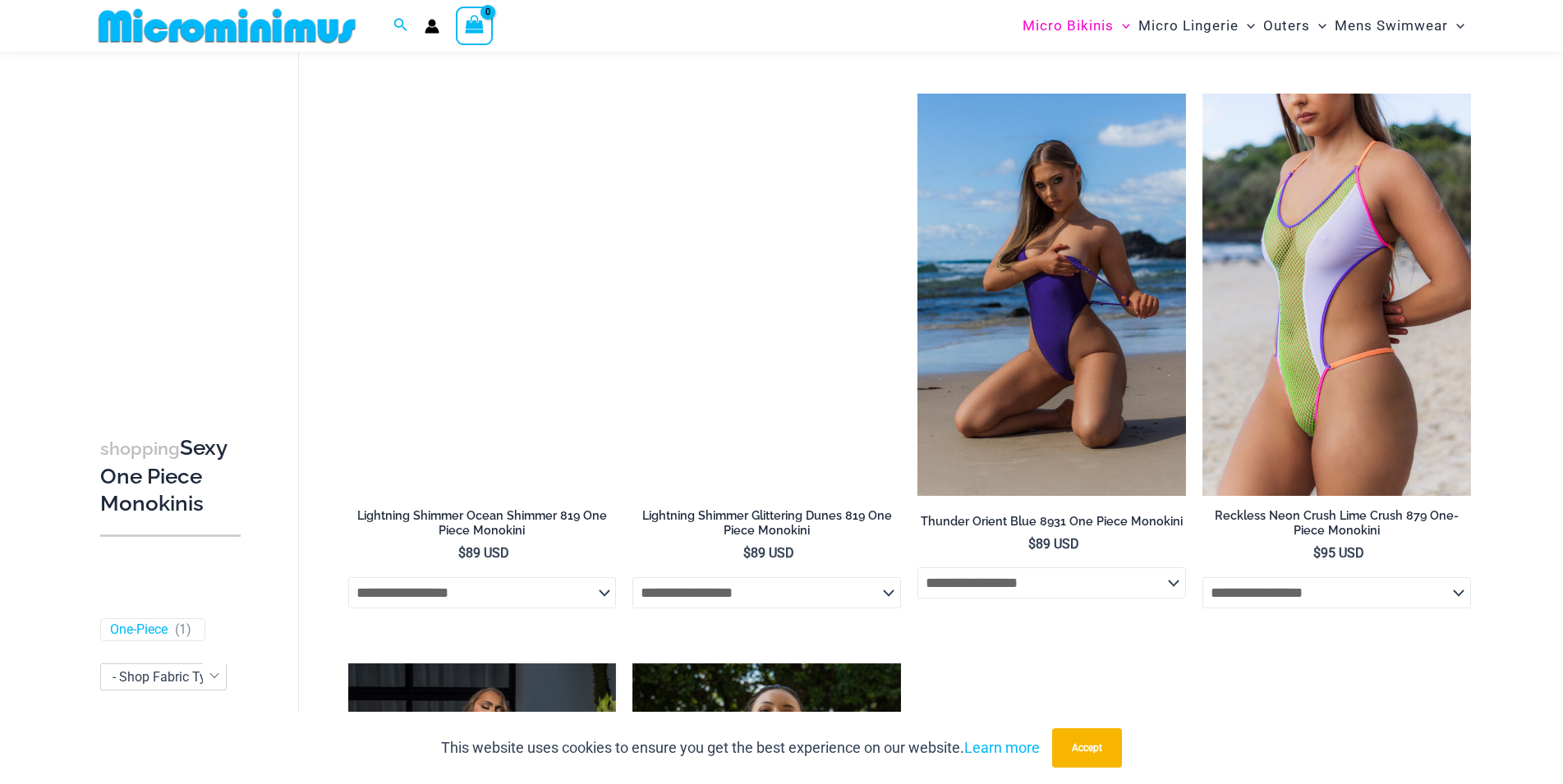
scroll to position [2498, 0]
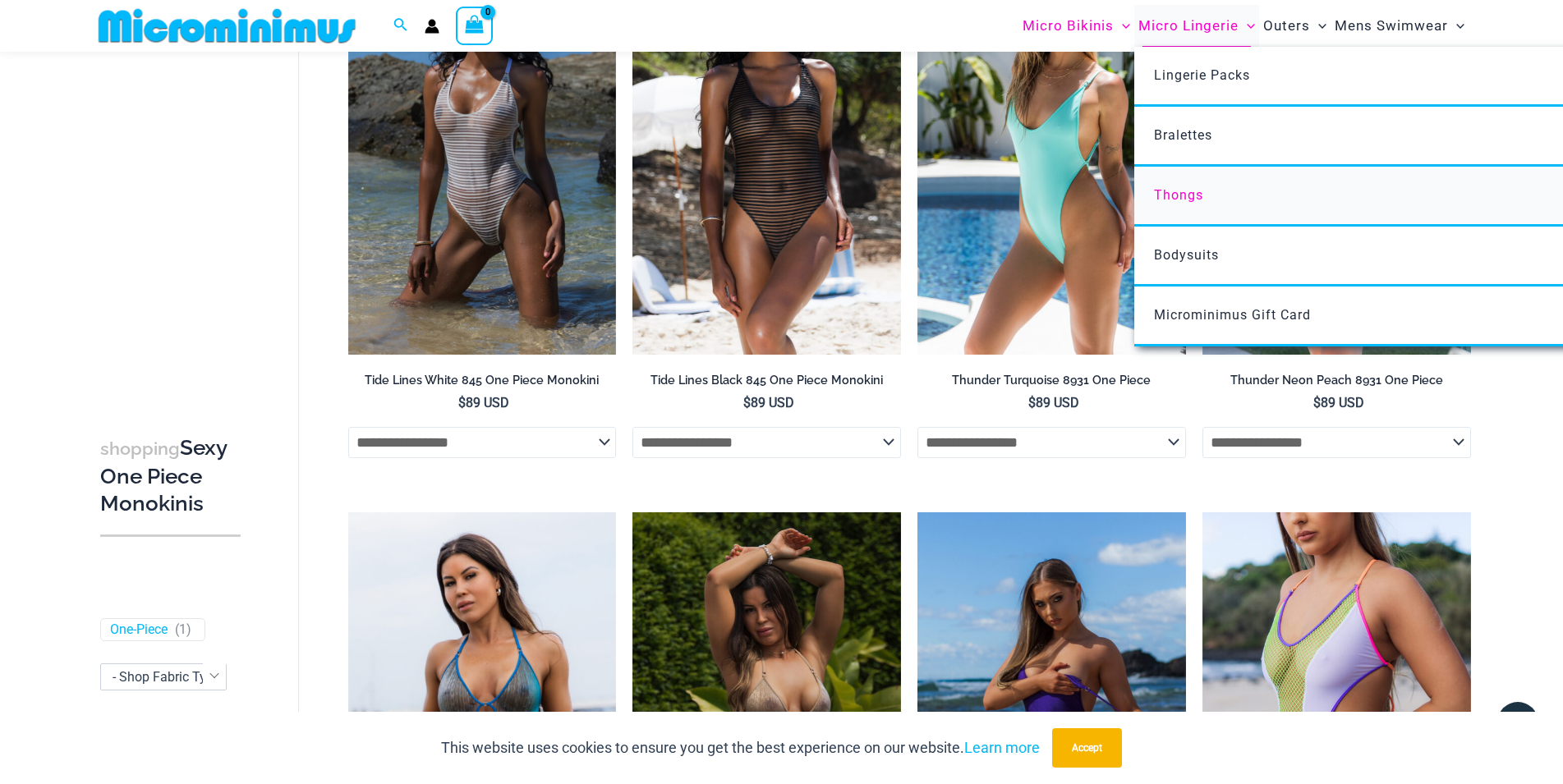
click at [1185, 196] on span "Thongs" at bounding box center [1179, 195] width 49 height 16
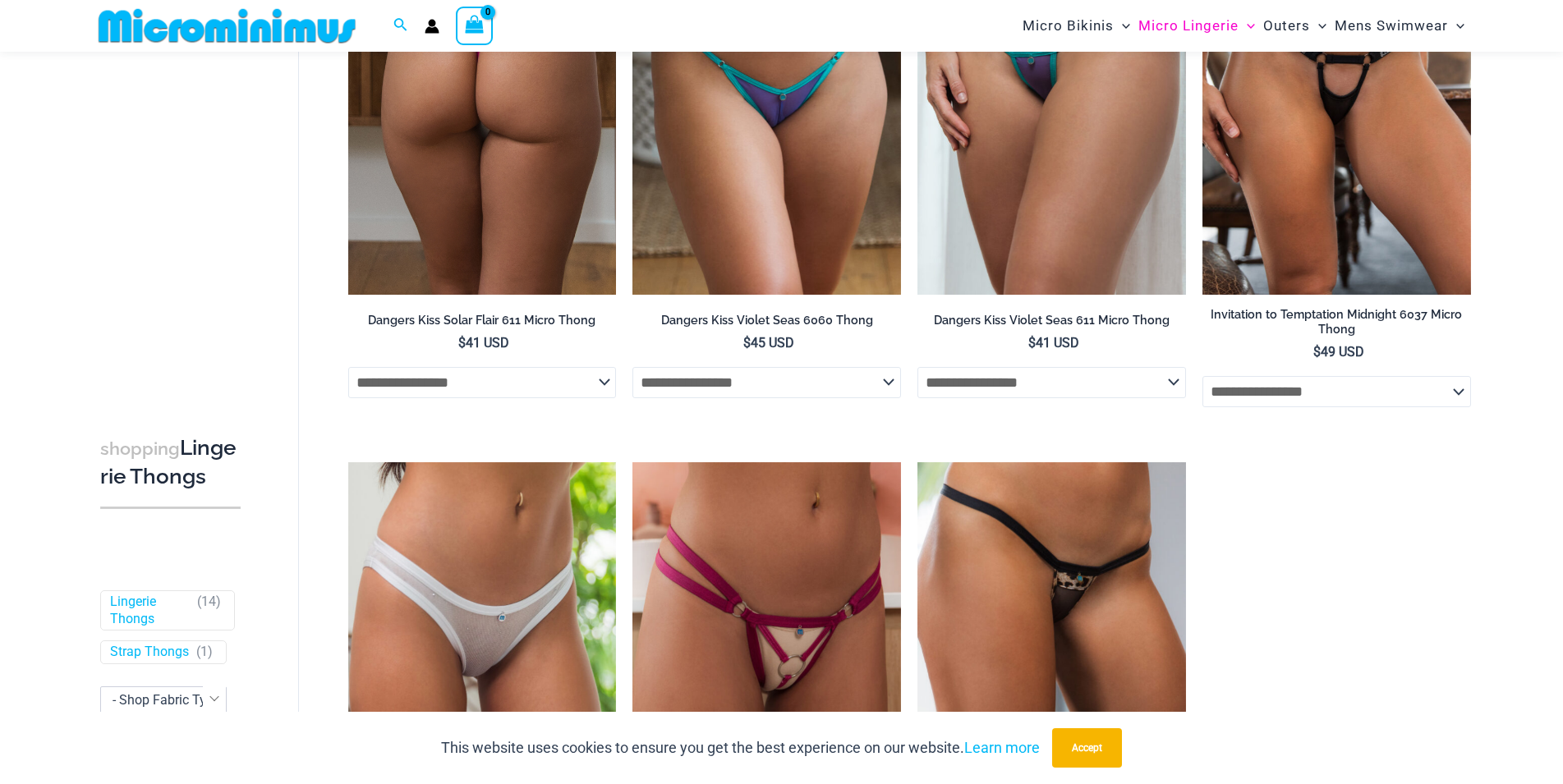
scroll to position [1828, 0]
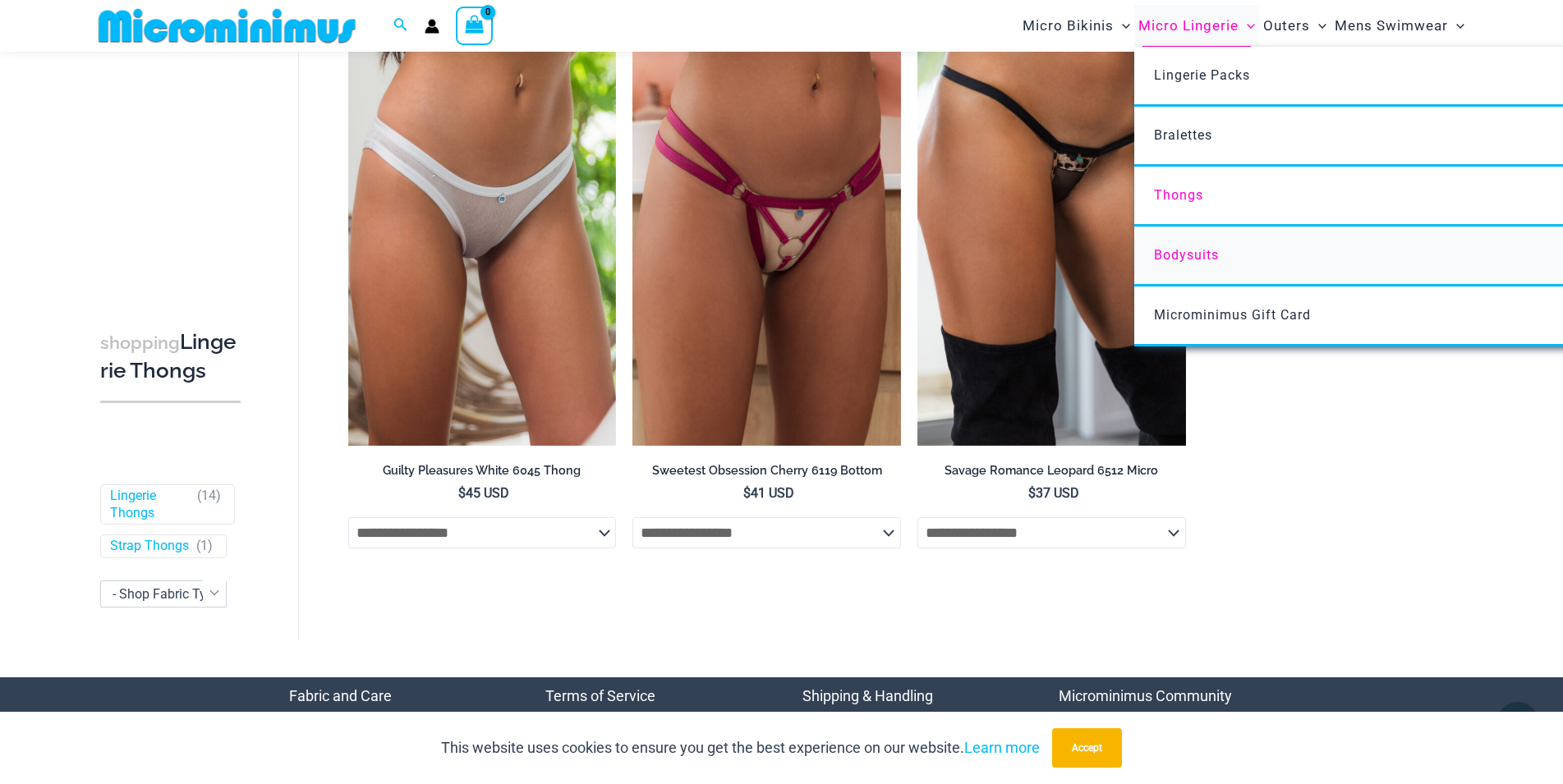
click at [1200, 256] on span "Bodysuits" at bounding box center [1186, 255] width 65 height 16
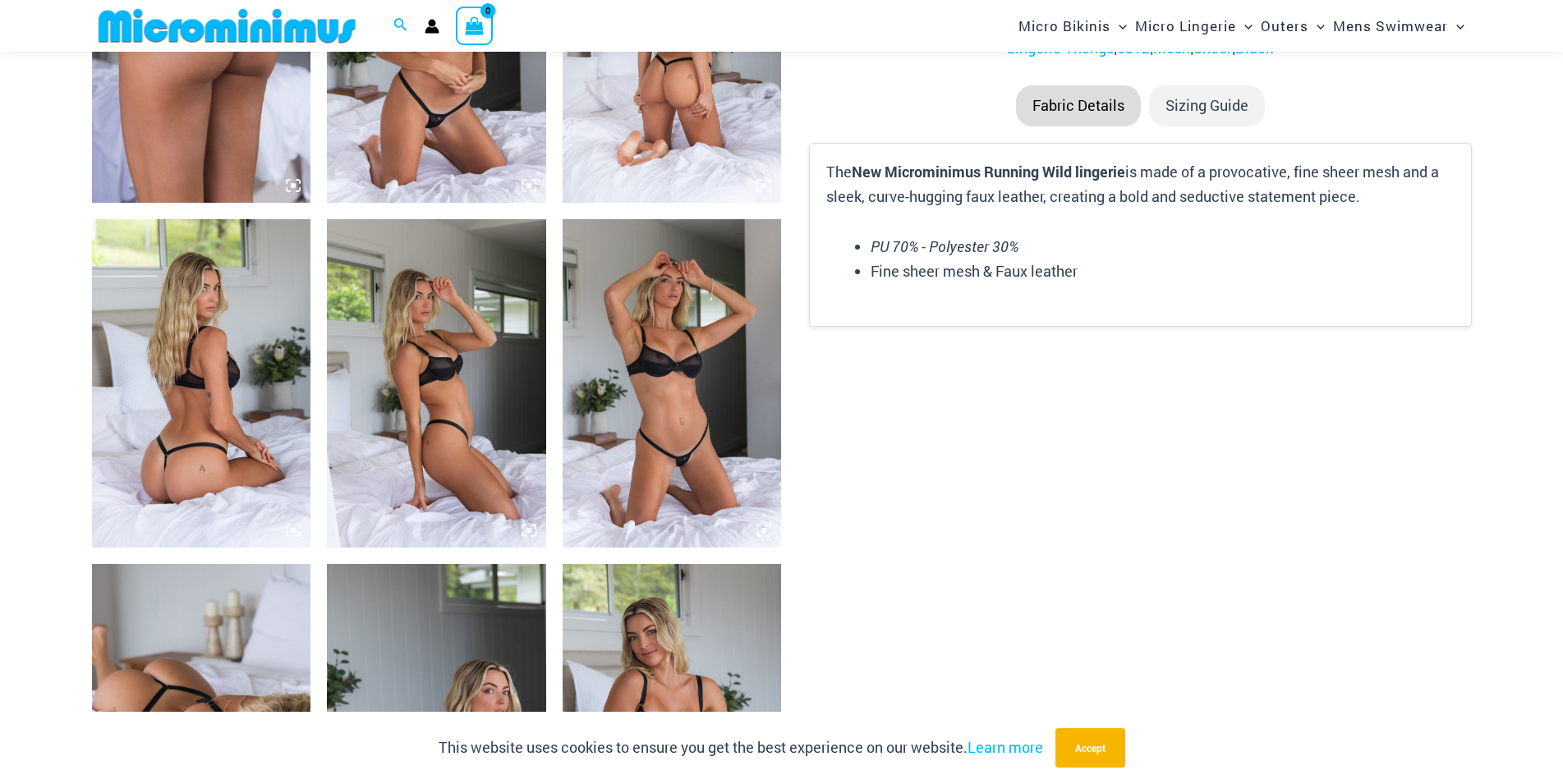
scroll to position [1745, 0]
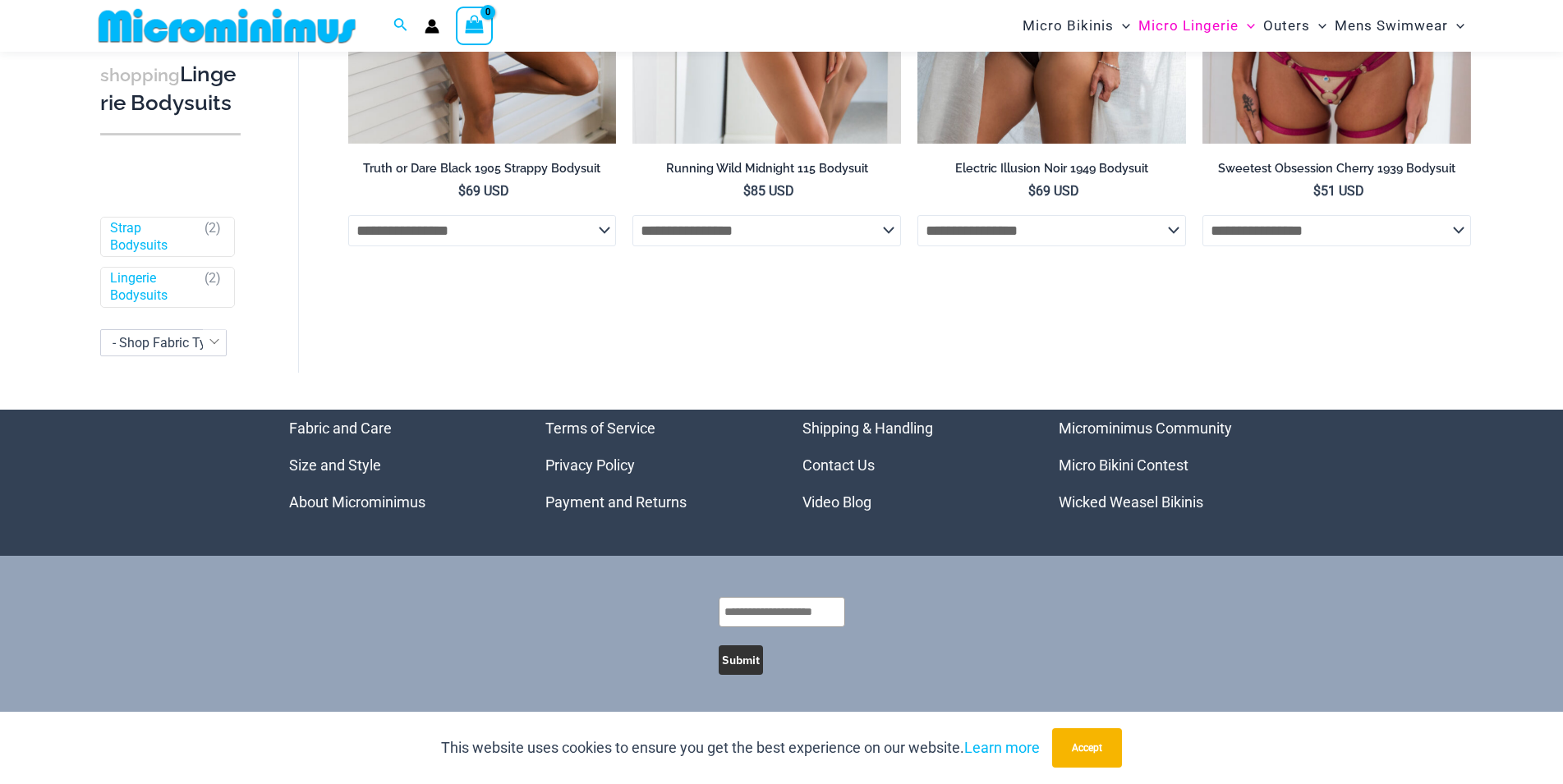
scroll to position [106, 0]
